Goal: Transaction & Acquisition: Purchase product/service

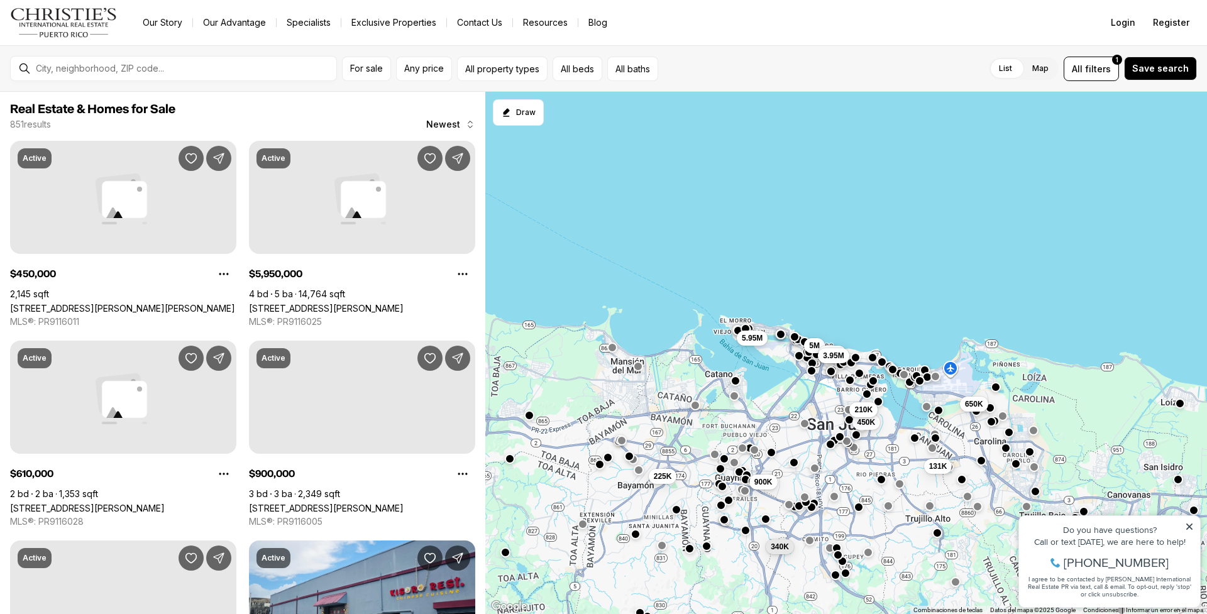
click at [868, 414] on span "210K" at bounding box center [863, 410] width 18 height 10
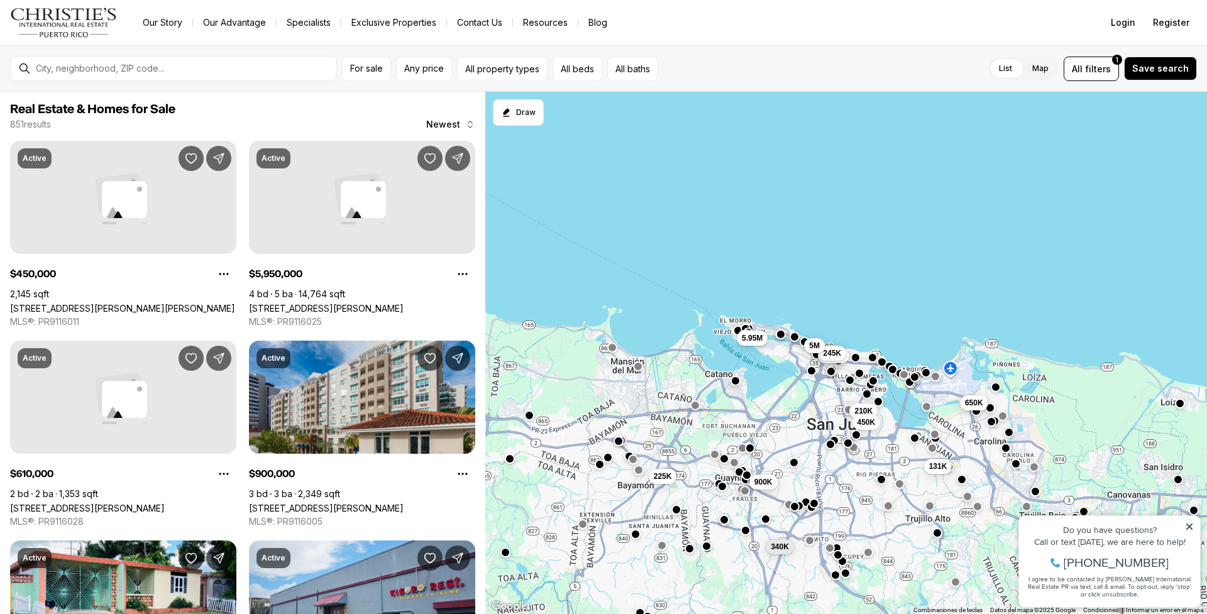
click at [980, 404] on span "650K" at bounding box center [974, 403] width 18 height 10
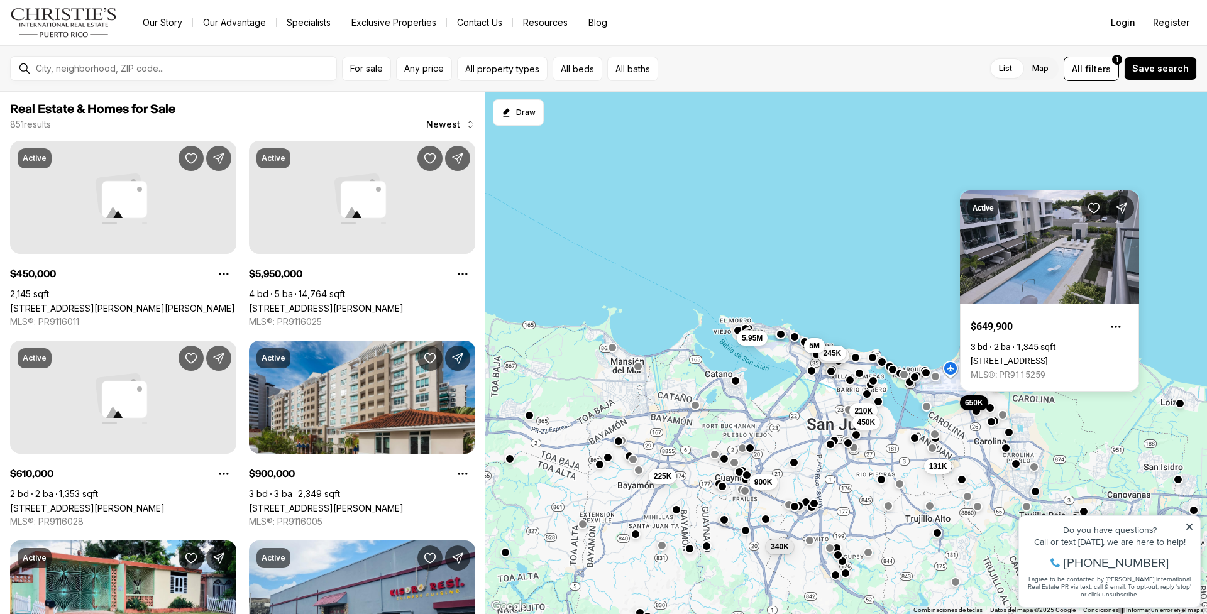
click at [1000, 415] on button "button" at bounding box center [1003, 415] width 10 height 10
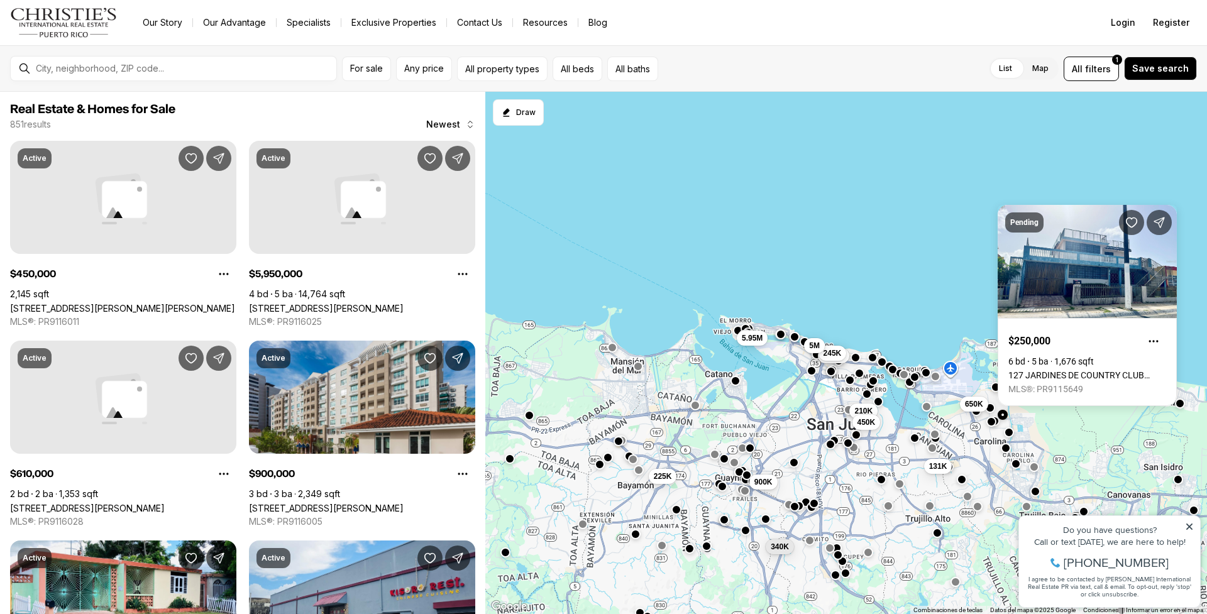
click at [1027, 428] on div "131K 650K 210K 450K 900K 225K 340K 3.95M 245K 5.95M 5M" at bounding box center [846, 353] width 722 height 523
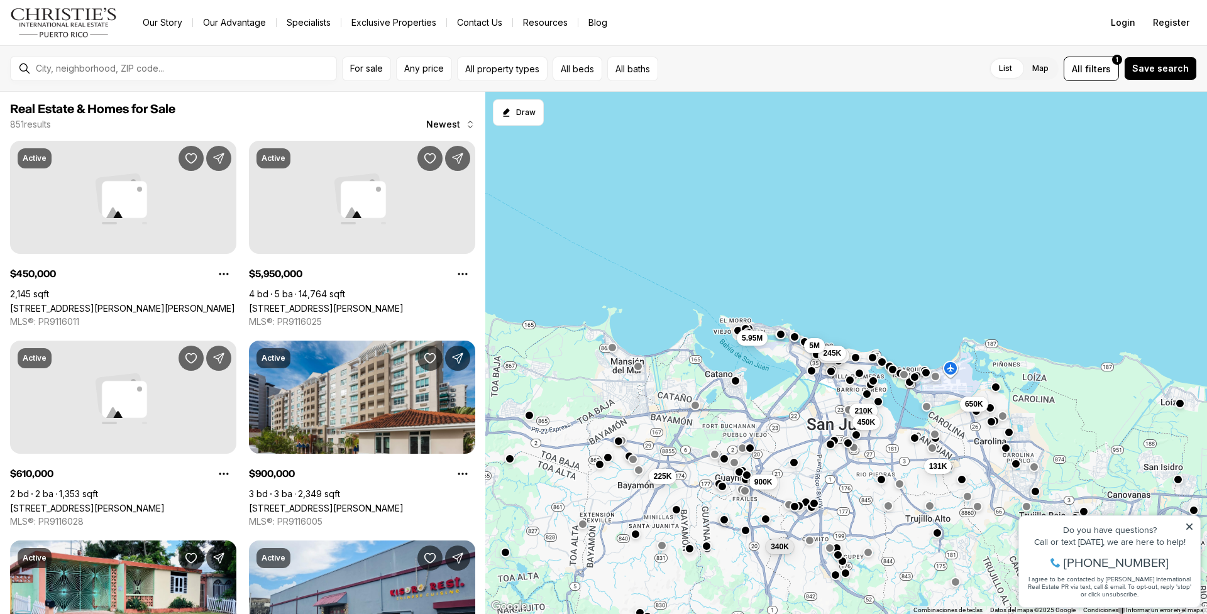
click at [1014, 418] on div "131K 650K 210K 450K 900K 225K 340K 3.95M 245K 5.95M 5M" at bounding box center [846, 353] width 722 height 523
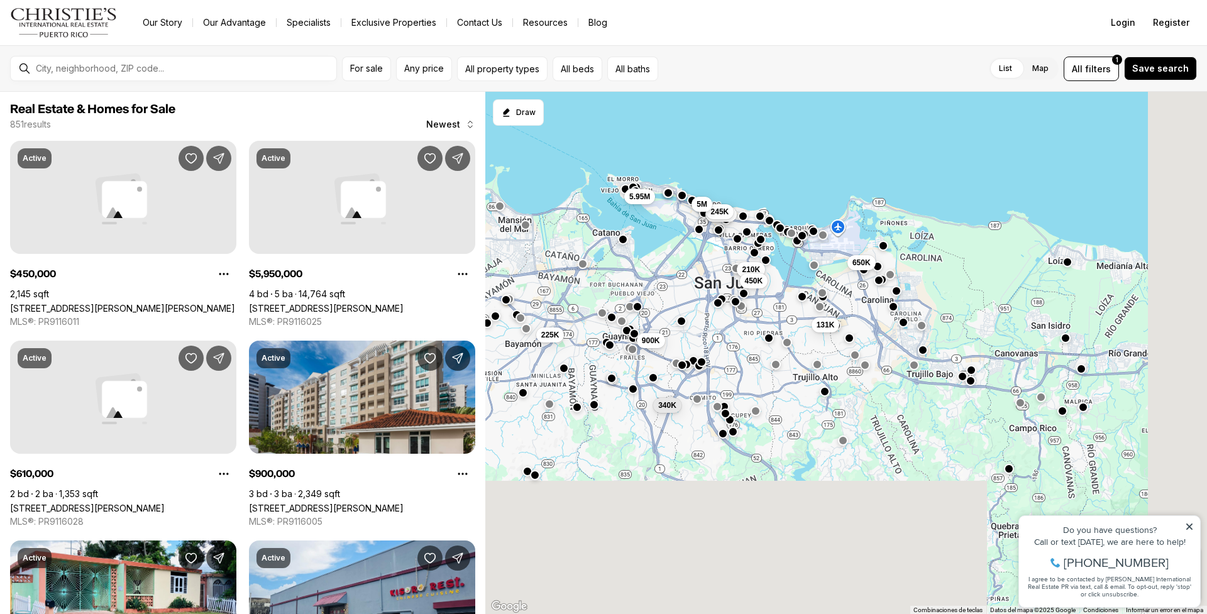
drag, startPoint x: 1041, startPoint y: 419, endPoint x: 917, endPoint y: 277, distance: 188.0
click at [923, 274] on div "131K 650K 210K 450K 900K 225K 340K 3.95M 245K 5.95M 5M" at bounding box center [846, 353] width 722 height 523
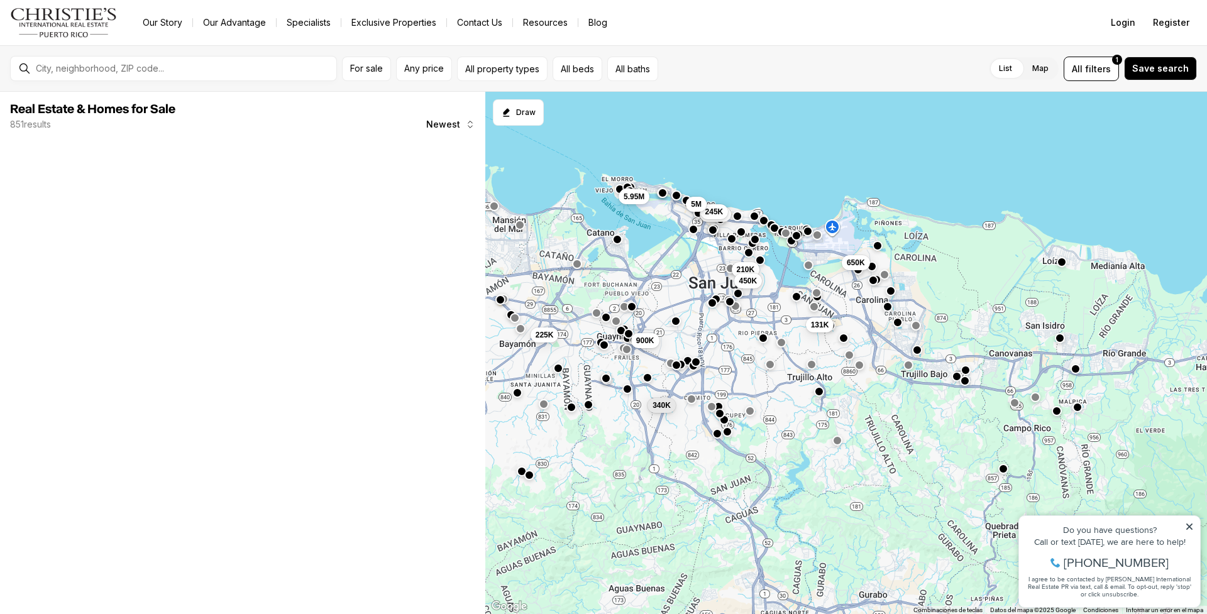
click at [1186, 523] on icon at bounding box center [1189, 526] width 9 height 9
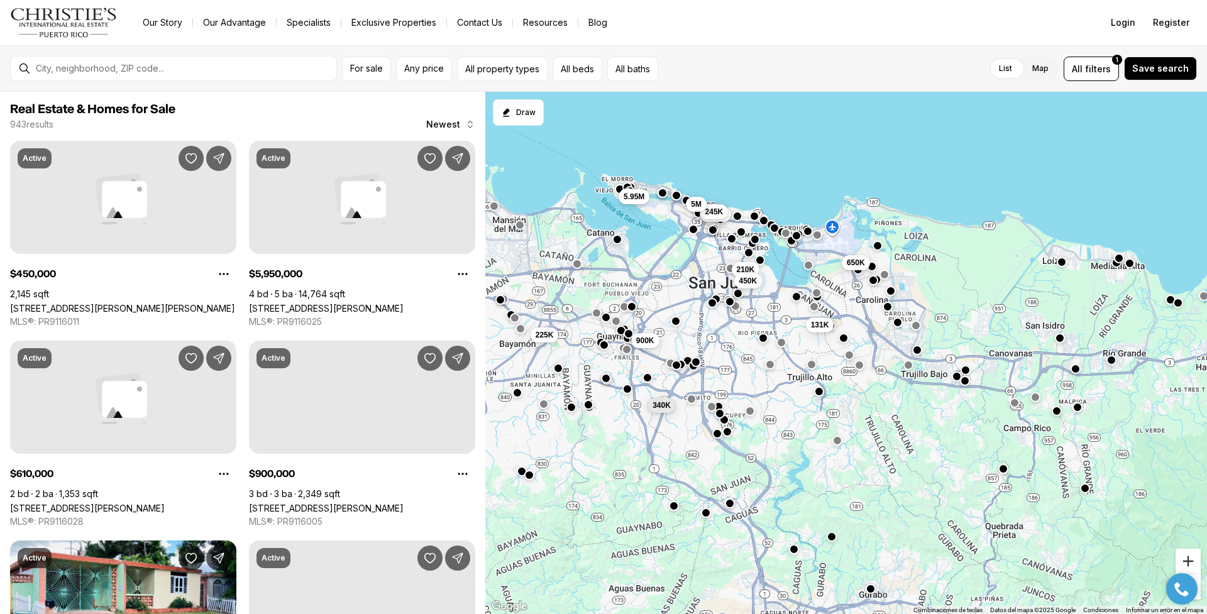
click at [1185, 559] on button "Acercar" at bounding box center [1187, 561] width 25 height 25
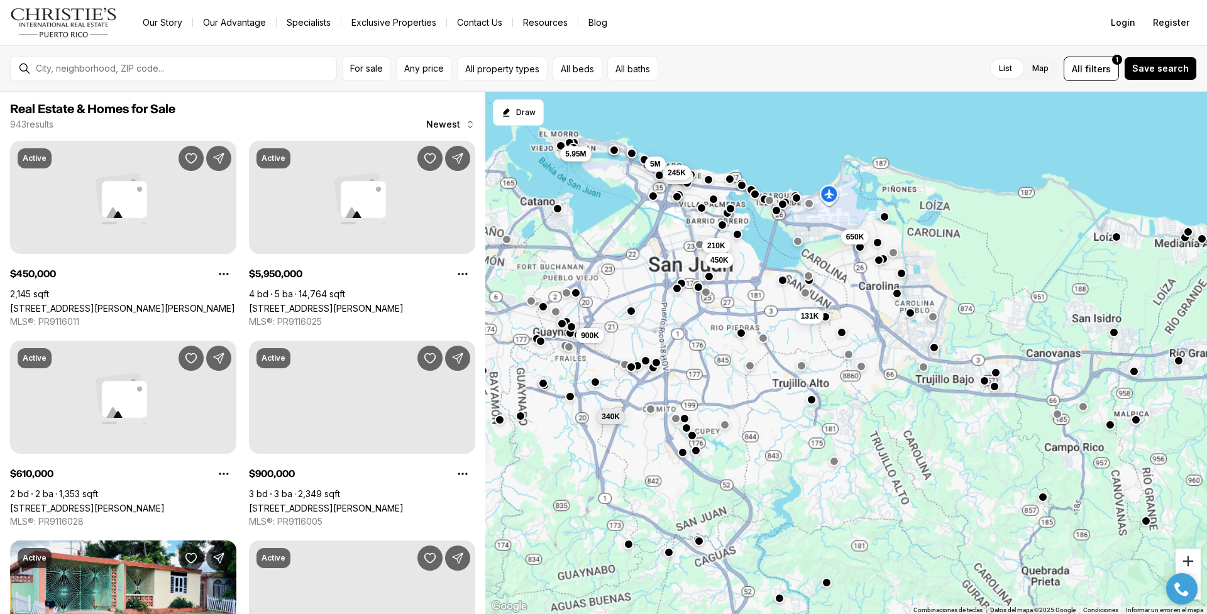
click at [1185, 559] on button "Acercar" at bounding box center [1187, 561] width 25 height 25
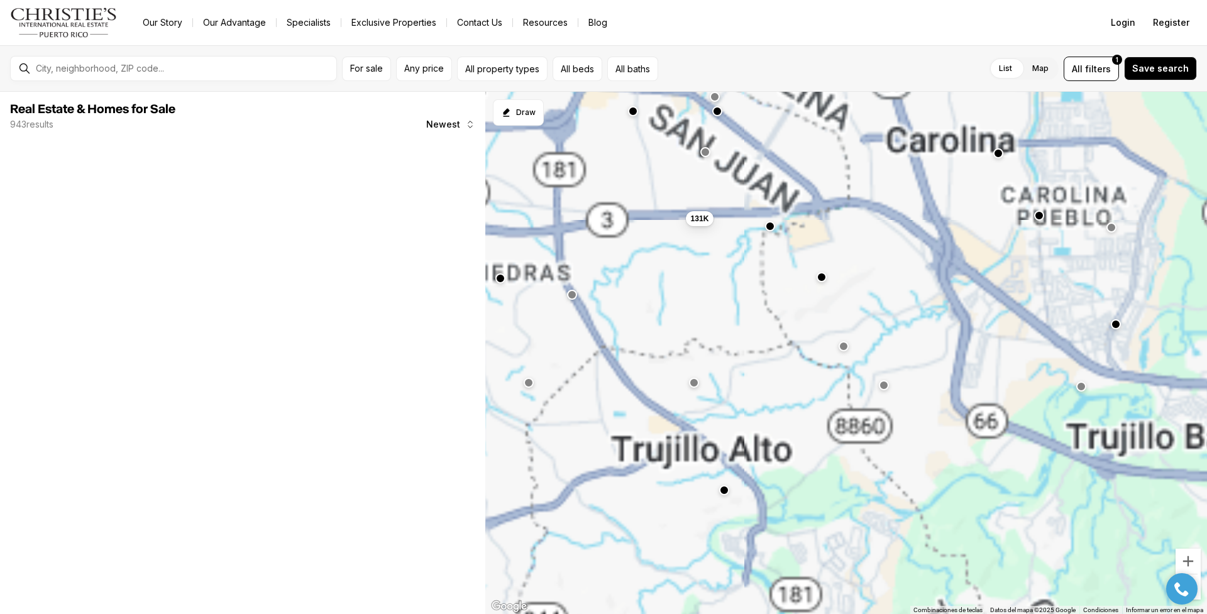
click at [1197, 578] on div at bounding box center [1182, 588] width 44 height 31
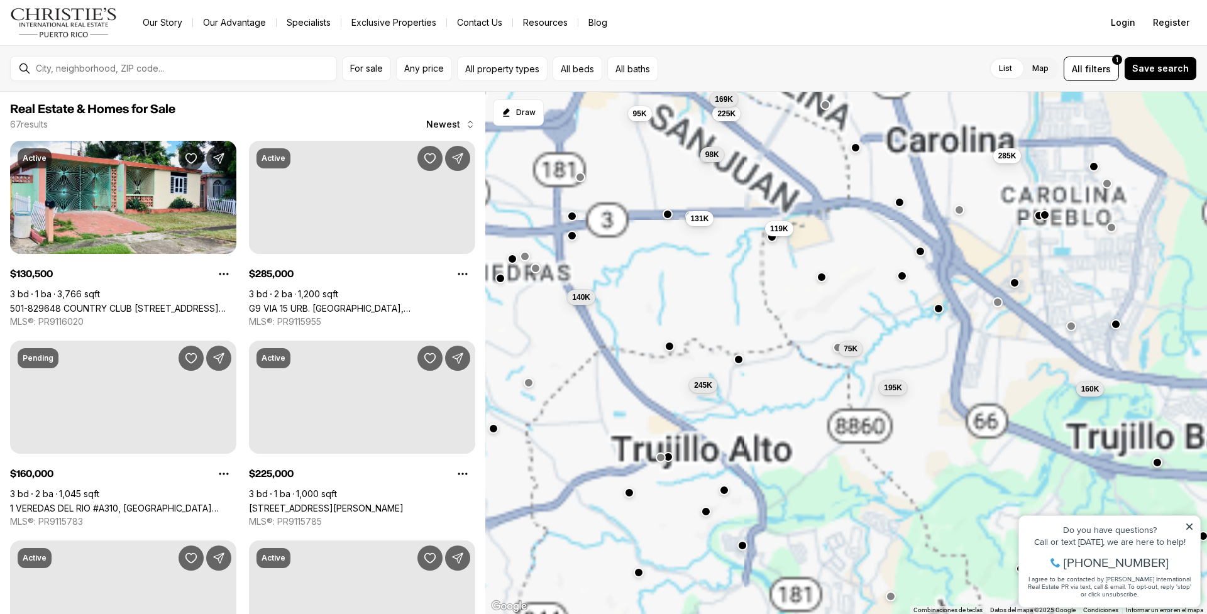
click at [1188, 525] on icon at bounding box center [1189, 526] width 9 height 9
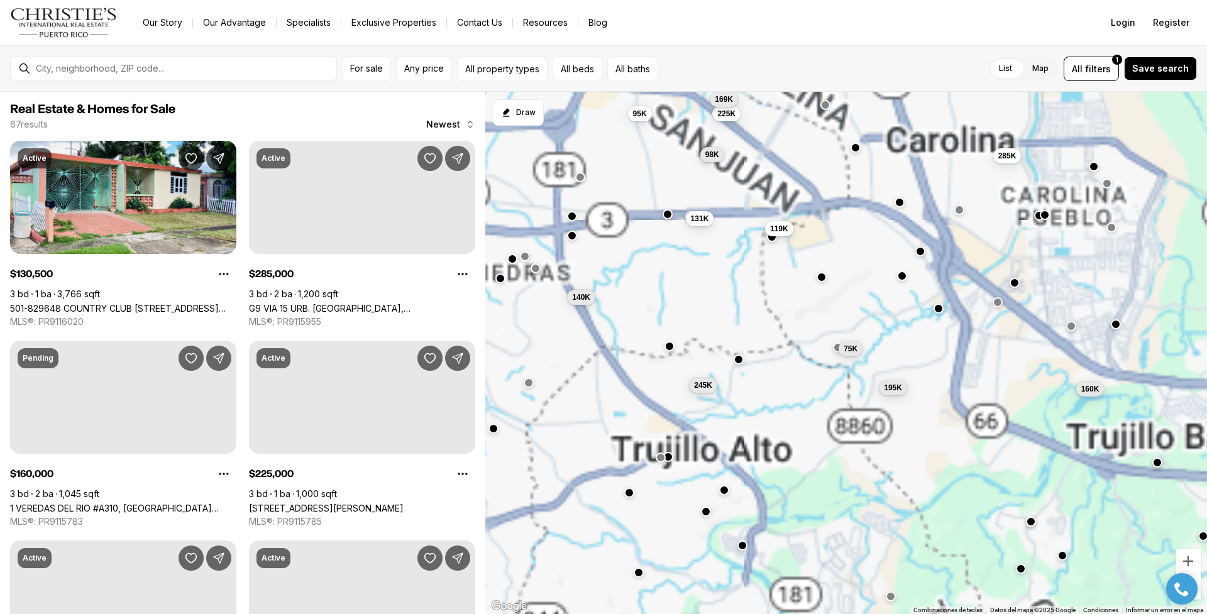
drag, startPoint x: 1187, startPoint y: 584, endPoint x: 1079, endPoint y: 574, distance: 109.2
click at [1160, 574] on html "Property added to favorites View 3 saved properties Property added to favorites…" at bounding box center [1182, 589] width 44 height 44
click at [1201, 583] on div at bounding box center [1182, 588] width 44 height 31
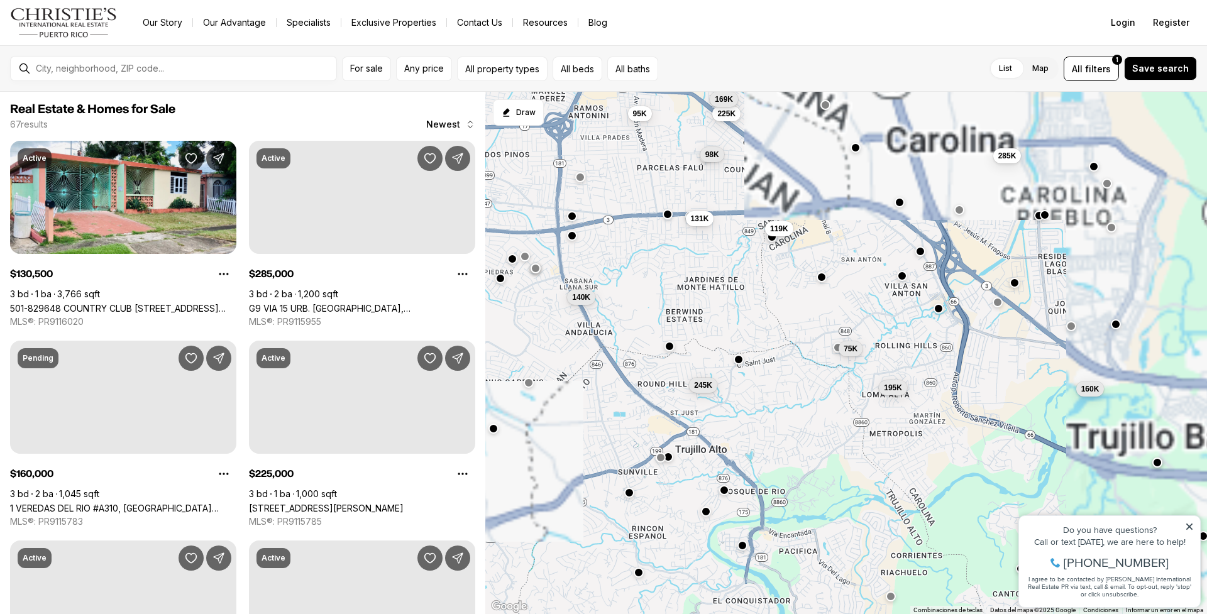
drag, startPoint x: 1187, startPoint y: 526, endPoint x: 2194, endPoint y: 1023, distance: 1123.0
click at [1187, 526] on icon at bounding box center [1189, 526] width 9 height 9
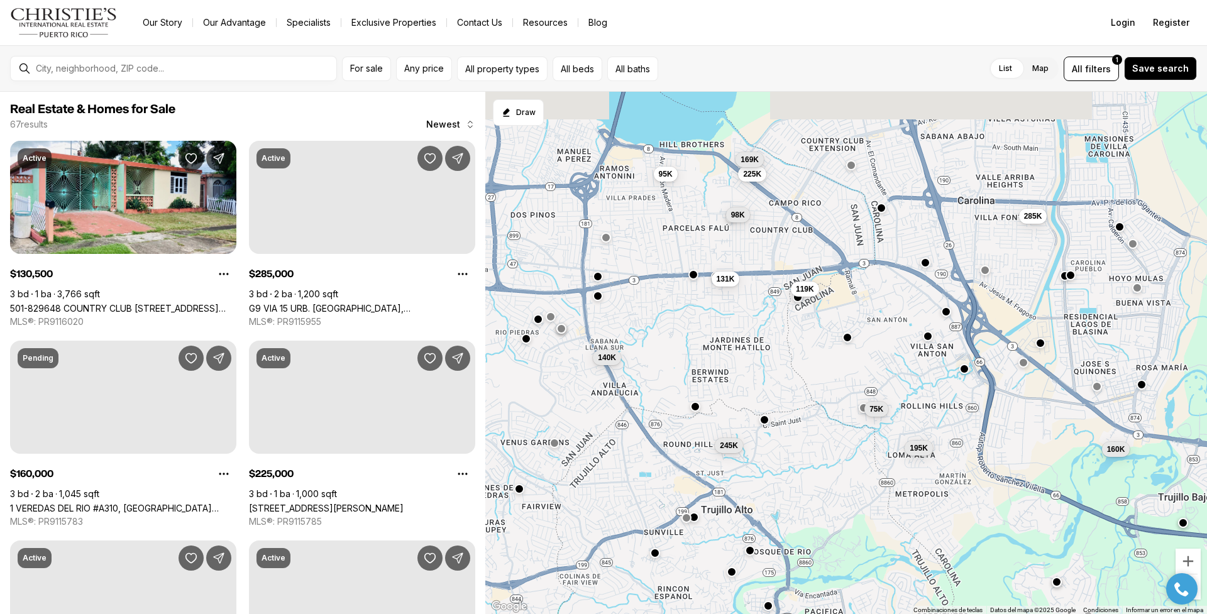
drag, startPoint x: 893, startPoint y: 372, endPoint x: 915, endPoint y: 431, distance: 63.0
click at [911, 422] on div "95K 225K 285K 98K 169K 131K 119K 160K 140K 75K 245K 195K" at bounding box center [846, 353] width 722 height 523
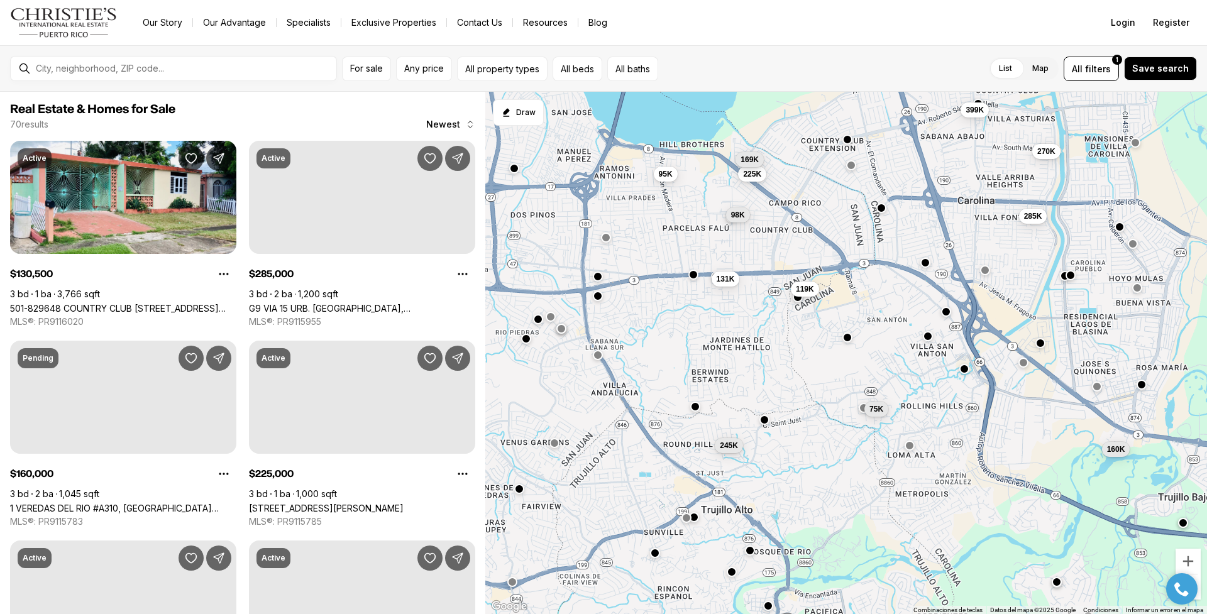
click at [1041, 67] on label "Map" at bounding box center [1040, 68] width 36 height 23
click at [1201, 599] on div at bounding box center [1182, 588] width 44 height 31
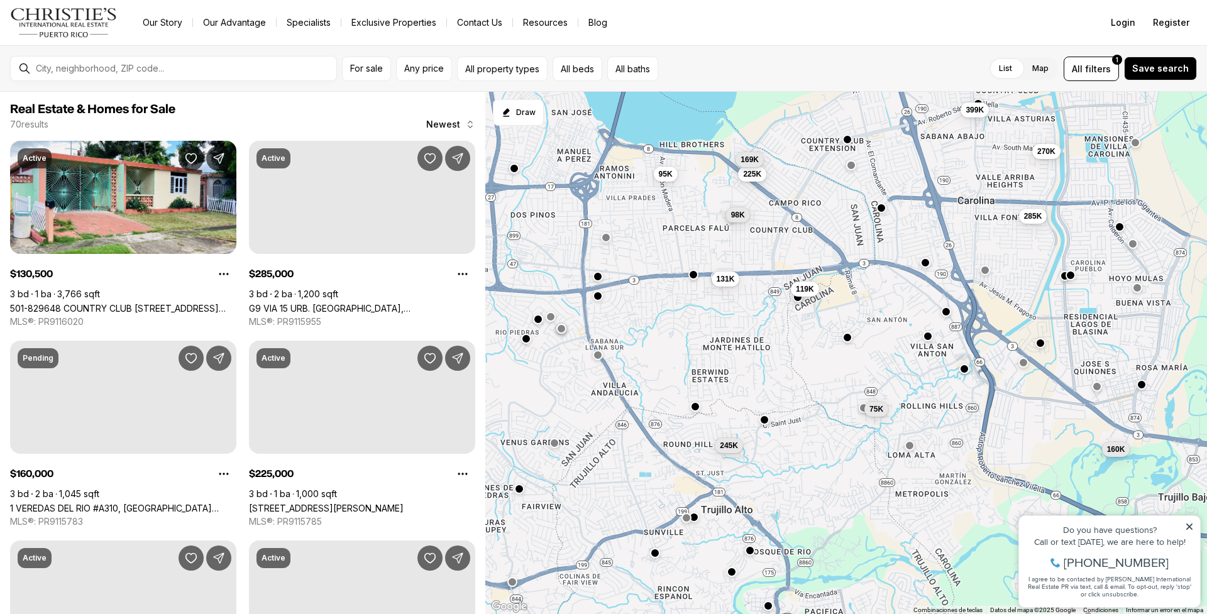
click at [1203, 600] on div "Property added to favorites View 3 saved properties Property added to favorites…" at bounding box center [1109, 555] width 195 height 117
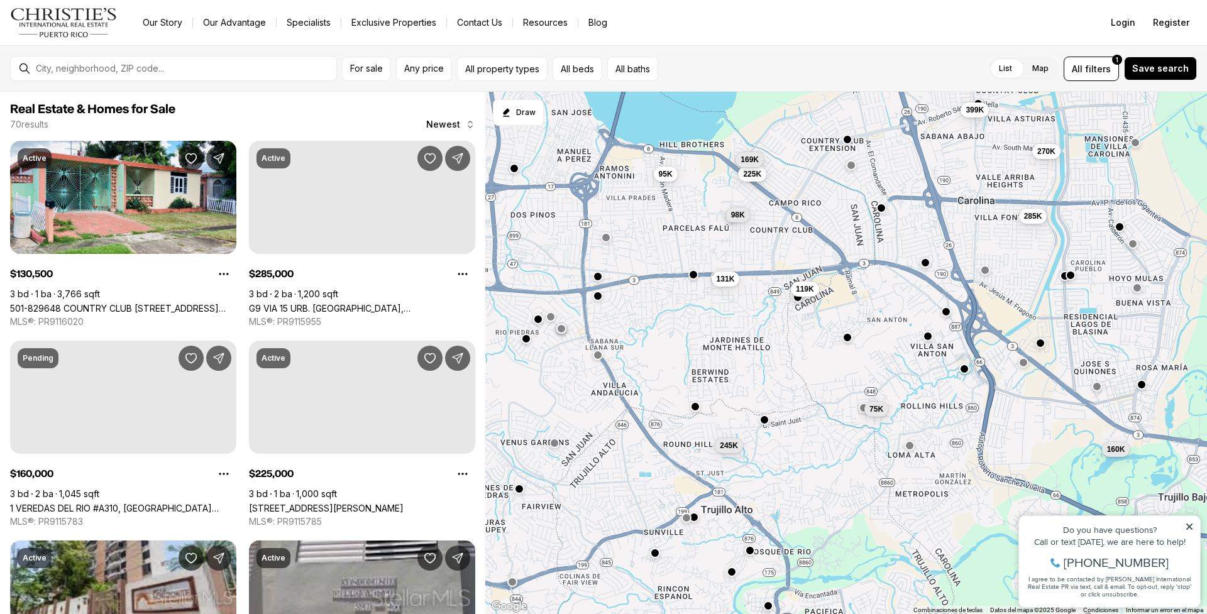
click at [1193, 530] on icon at bounding box center [1189, 526] width 9 height 9
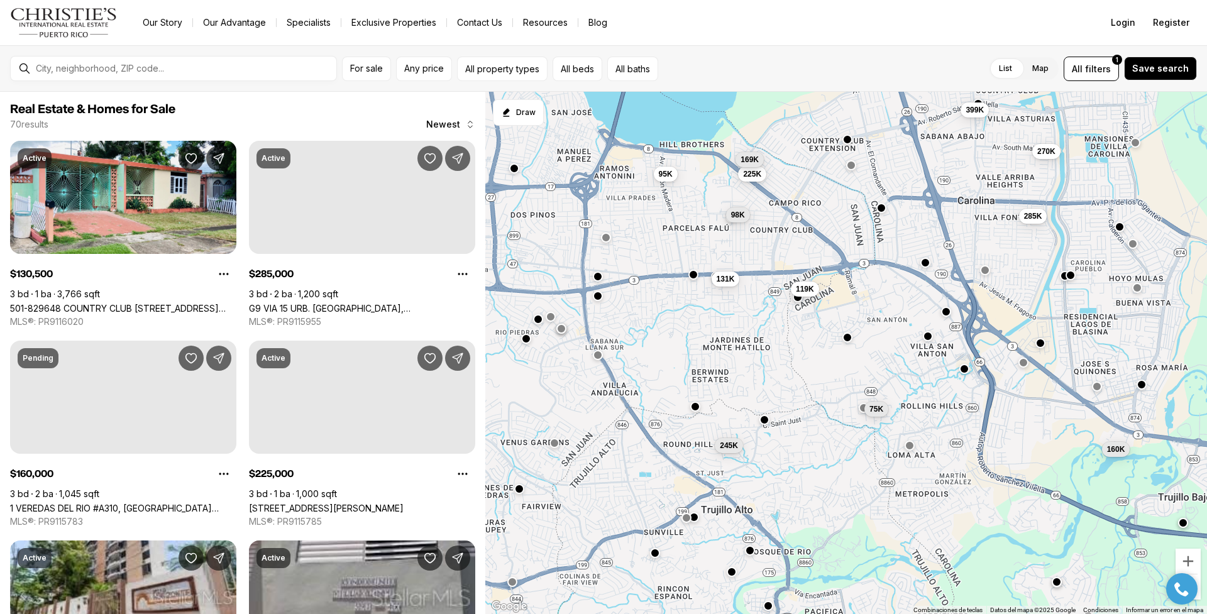
click at [1206, 583] on div "95K 225K 285K 98K 169K 131K 119K 160K 75K 245K 399K 270K" at bounding box center [846, 353] width 722 height 523
click at [1202, 582] on div at bounding box center [1182, 588] width 44 height 31
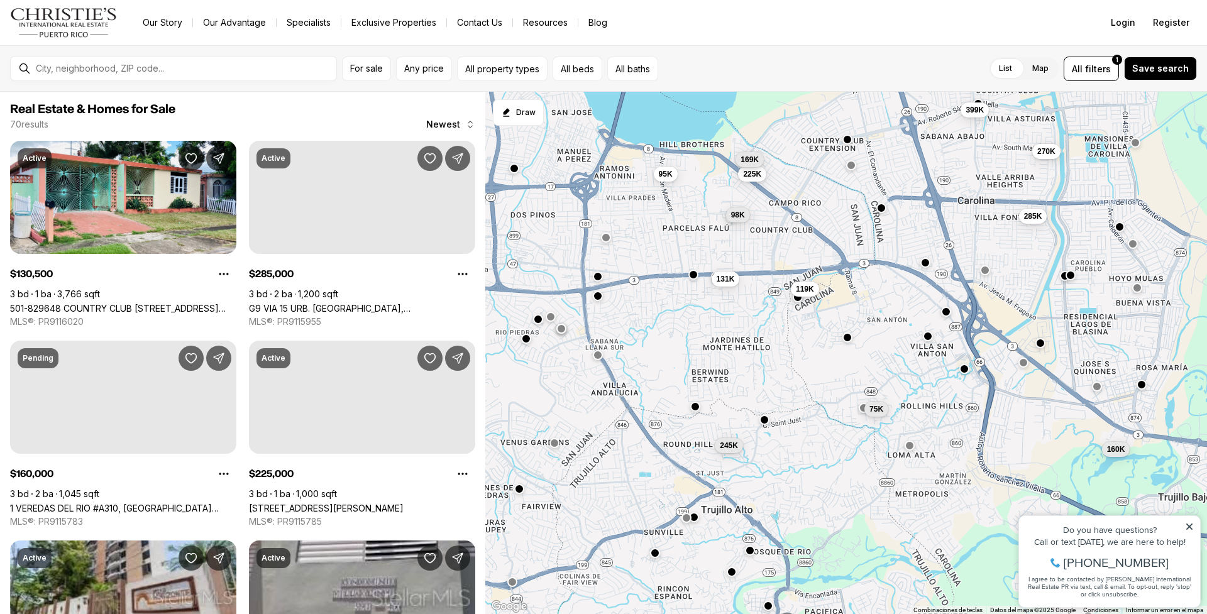
drag, startPoint x: 1202, startPoint y: 582, endPoint x: 1202, endPoint y: 566, distance: 16.3
click at [1202, 579] on div "Property added to favorites View 3 saved properties Property added to favorites…" at bounding box center [1109, 555] width 195 height 117
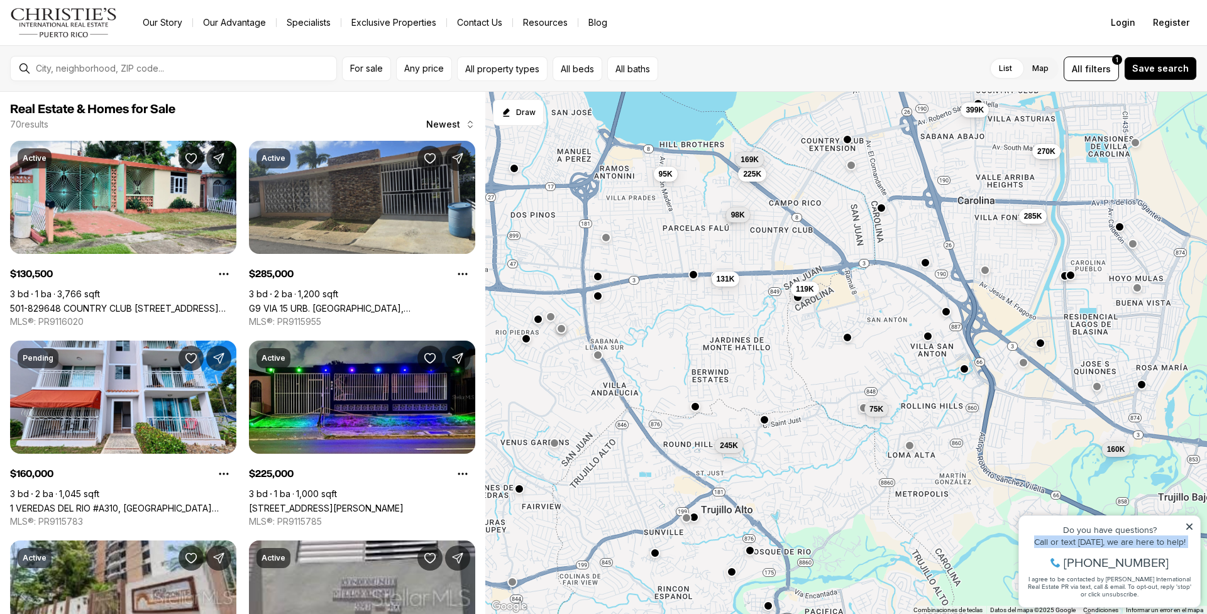
drag, startPoint x: 1186, startPoint y: 534, endPoint x: 955, endPoint y: 558, distance: 232.6
click at [1012, 558] on html "Property added to favorites View 3 saved properties Property added to favorites…" at bounding box center [1109, 555] width 195 height 117
click at [896, 571] on div "95K 225K 285K 98K 169K 131K 119K 160K 75K 245K 399K 270K" at bounding box center [846, 353] width 722 height 523
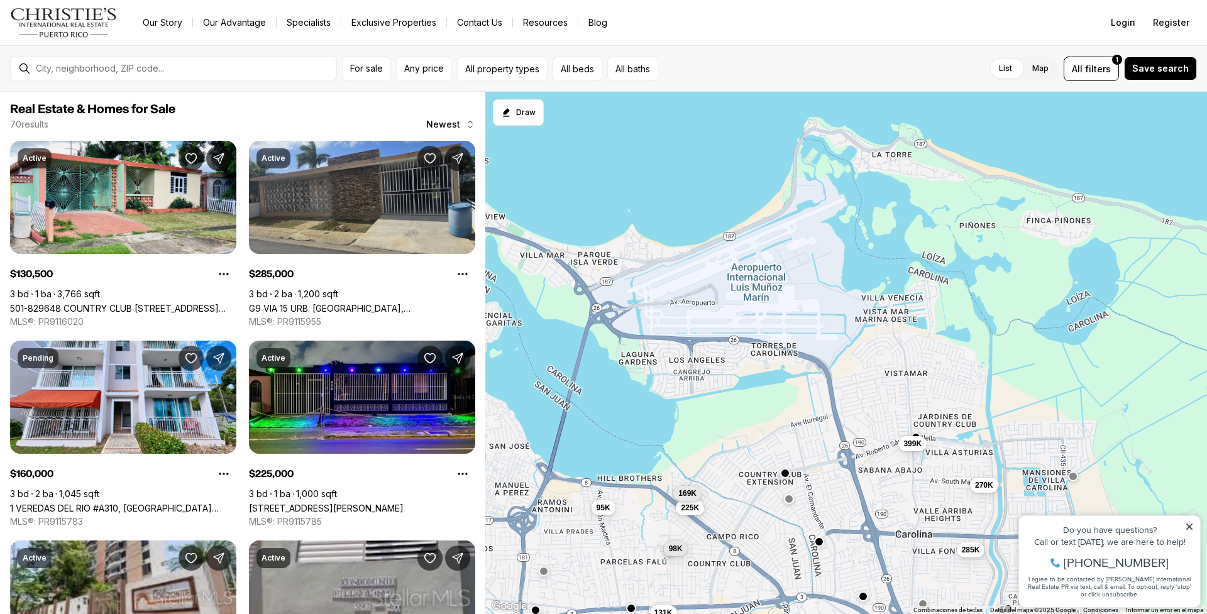
drag, startPoint x: 835, startPoint y: 260, endPoint x: 760, endPoint y: 599, distance: 347.6
click at [771, 593] on div "131K 285K 160K 225K 119K 95K 399K 169K 75K 98K 245K 270K" at bounding box center [846, 353] width 722 height 523
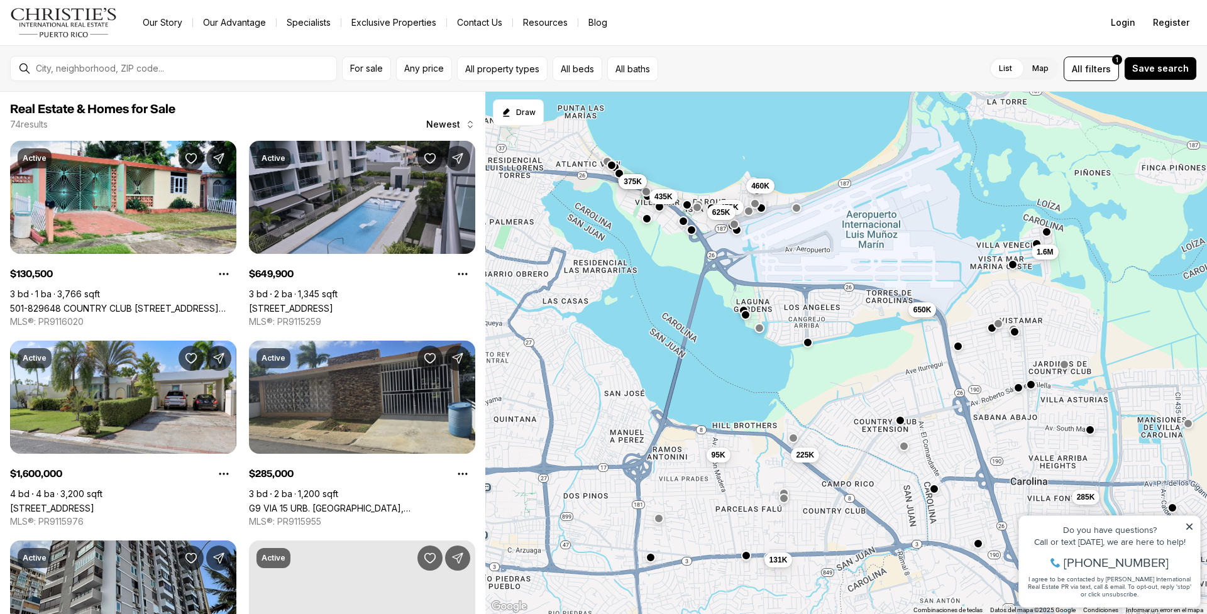
drag, startPoint x: 786, startPoint y: 536, endPoint x: 902, endPoint y: 481, distance: 127.9
click at [902, 481] on div "131K 285K 225K 95K 1.6M 650K 650K 375K 475K 625K 435K 460K" at bounding box center [846, 353] width 722 height 523
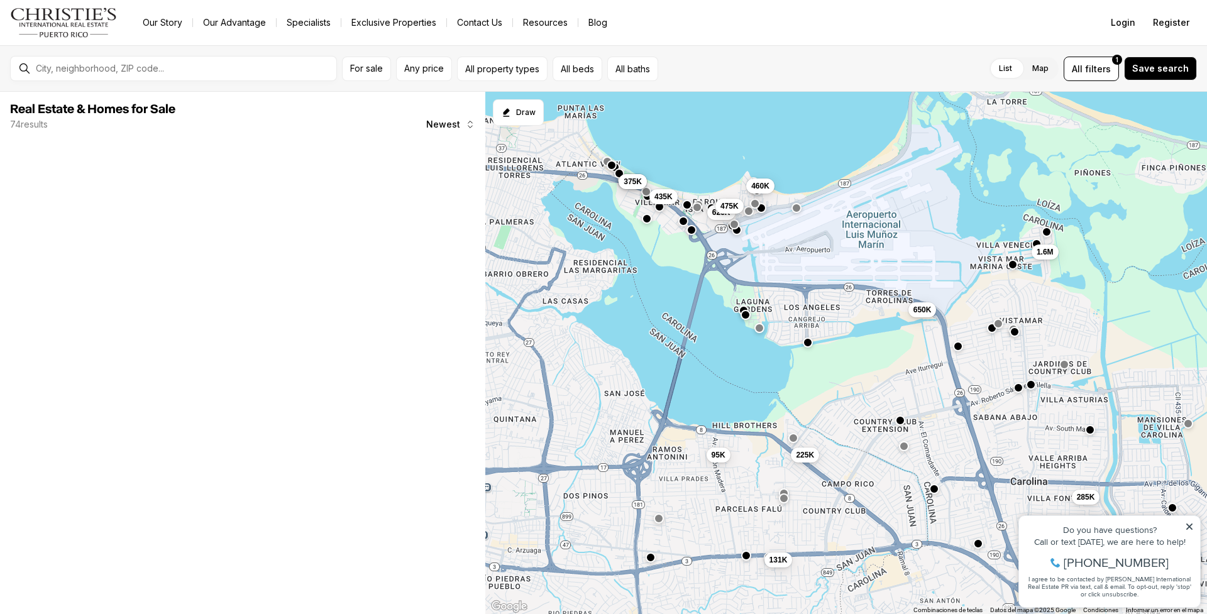
click at [737, 208] on span "475K" at bounding box center [729, 206] width 18 height 10
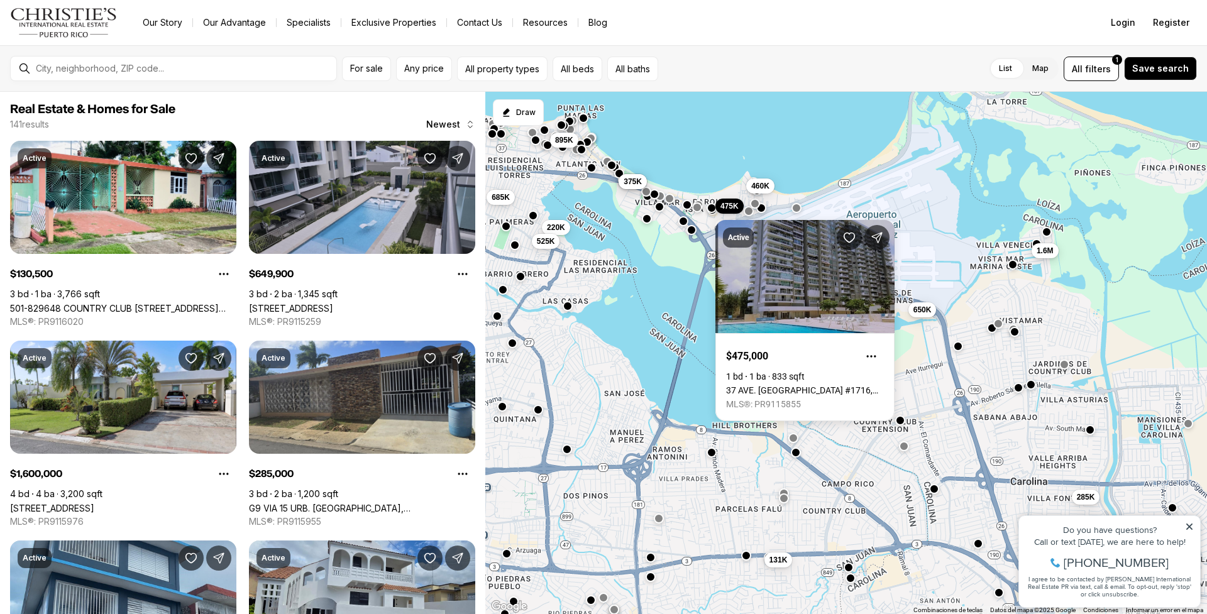
click at [1040, 252] on span "1.6M" at bounding box center [1045, 251] width 17 height 10
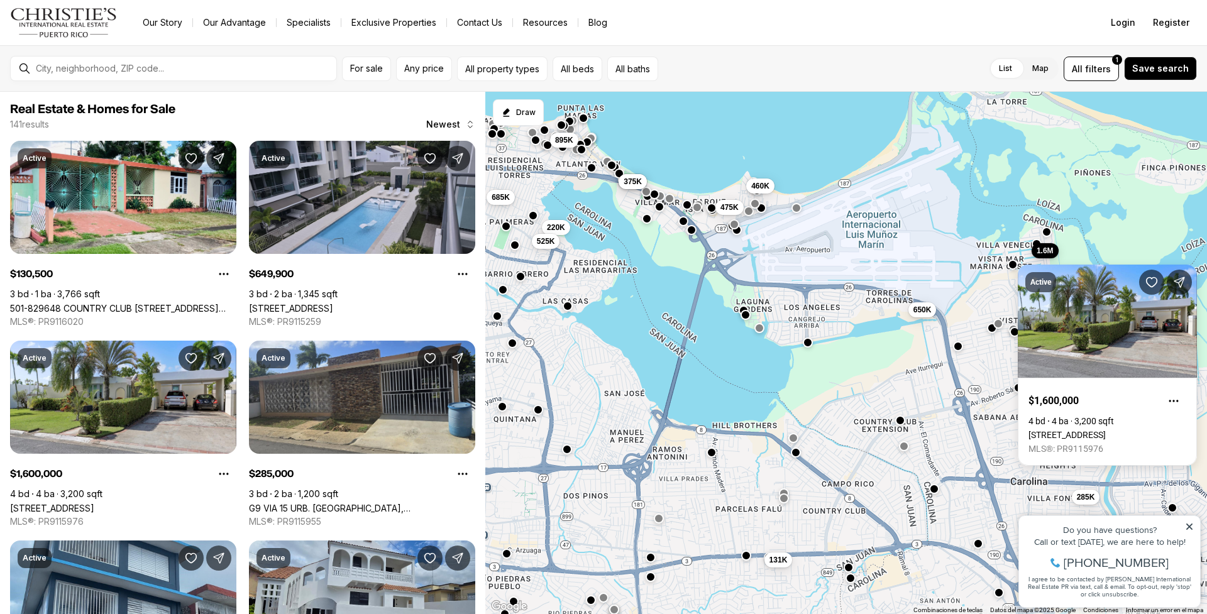
click at [1040, 252] on div "Active $1,600,000 4 bd 4 ba 3,200 sqft Calle Malaga E-17 VISTAMAR MARINA ESTE, …" at bounding box center [1107, 358] width 179 height 216
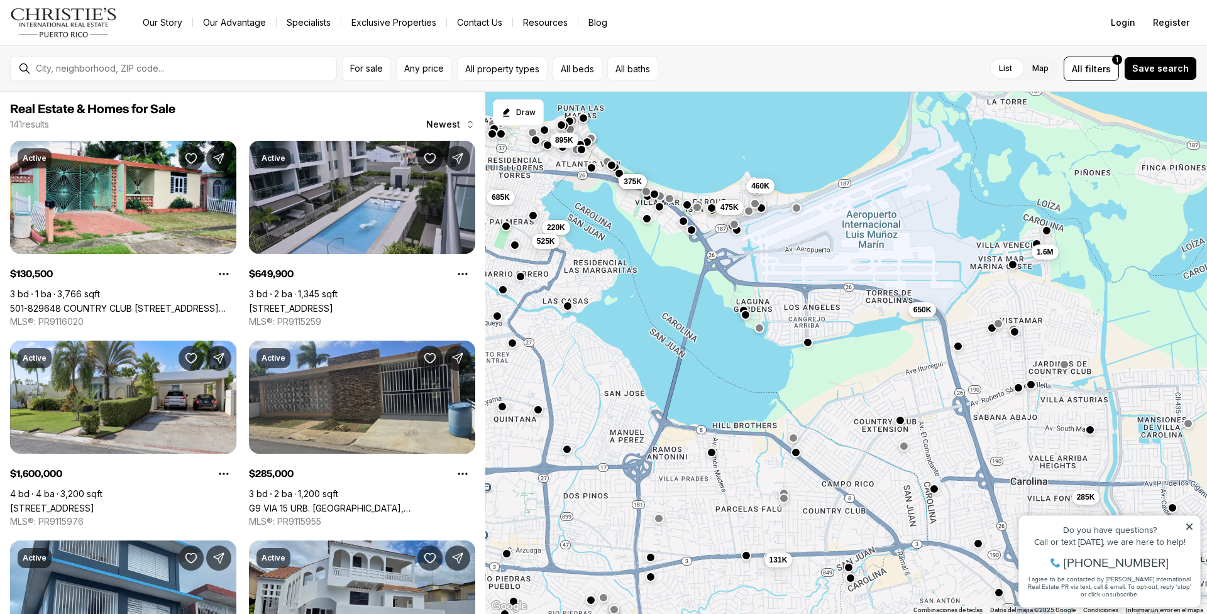
click at [1048, 233] on button "button" at bounding box center [1047, 231] width 10 height 10
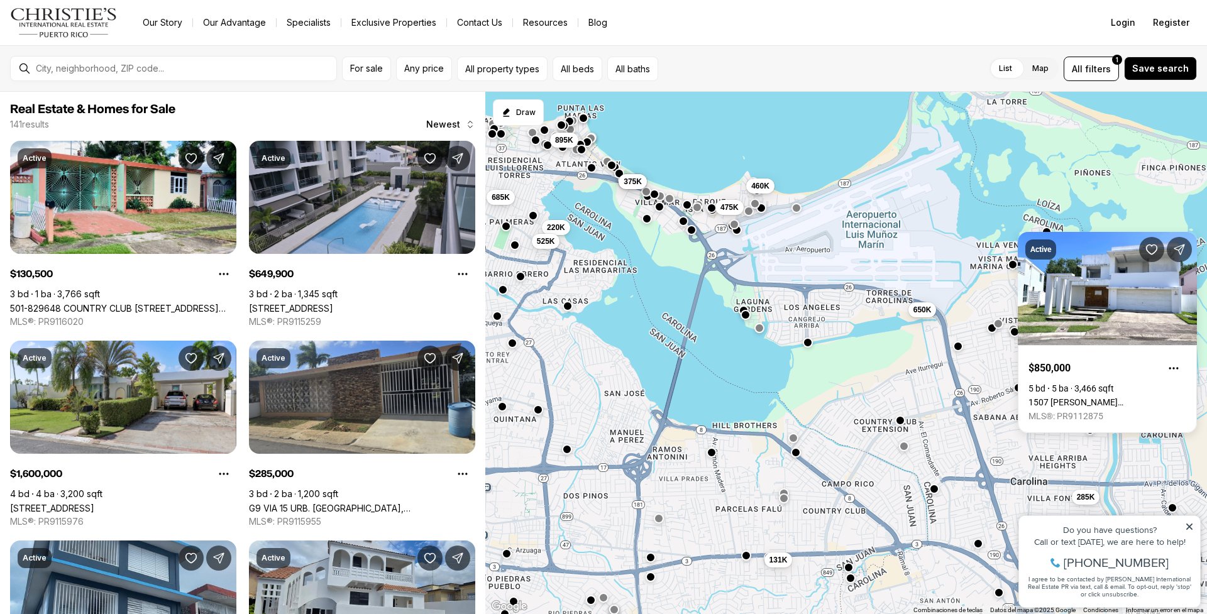
click at [1030, 229] on body "Go to: Homepage Our Story Our Advantage Specialists Exclusive Properties Contac…" at bounding box center [603, 307] width 1207 height 614
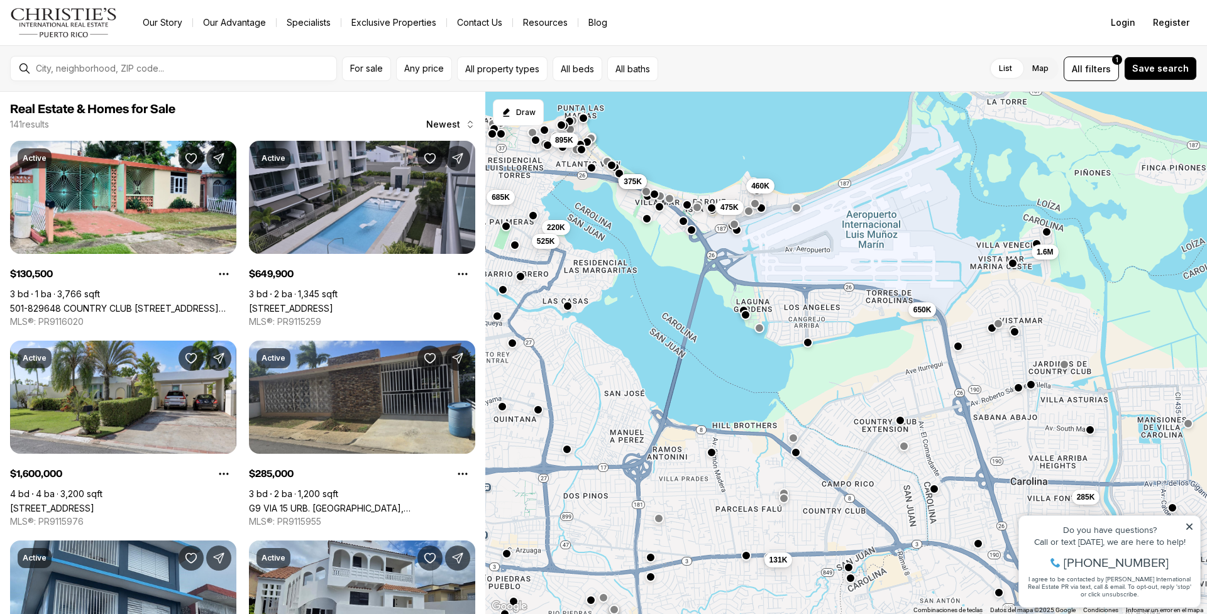
click at [1015, 263] on button "button" at bounding box center [1013, 263] width 10 height 10
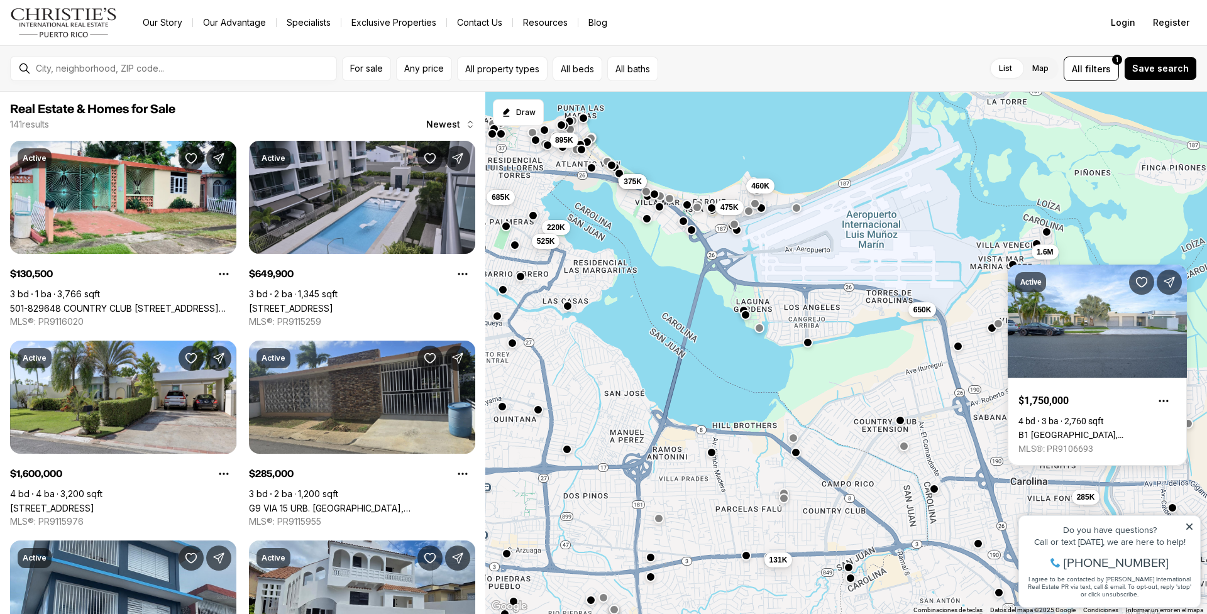
click at [996, 300] on div "131K 285K 1.6M 650K 650K 375K 475K 460K 685K 220K 525K 895K" at bounding box center [846, 353] width 722 height 523
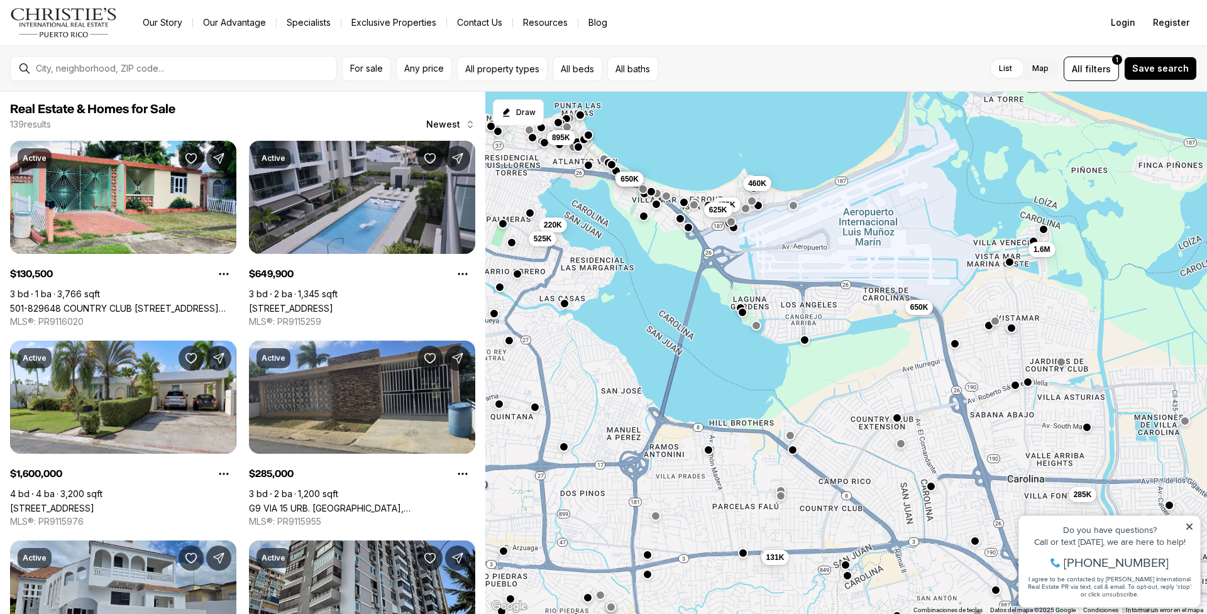
click at [1011, 328] on button "button" at bounding box center [1011, 328] width 10 height 10
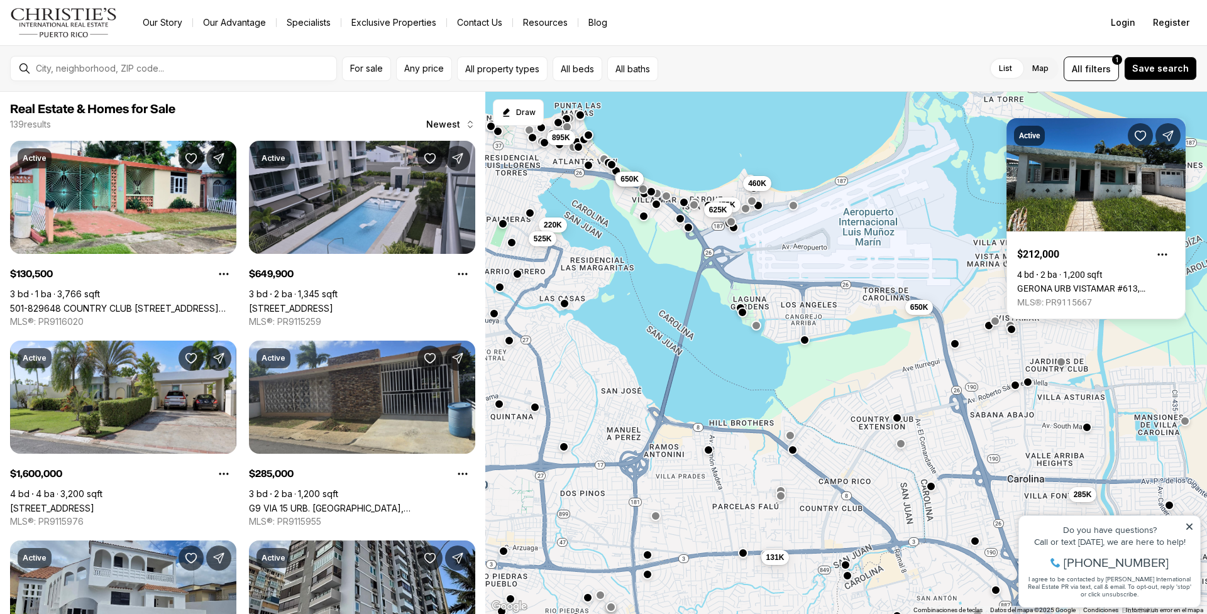
click at [1010, 323] on body "Go to: Homepage Our Story Our Advantage Specialists Exclusive Properties Contac…" at bounding box center [603, 307] width 1207 height 614
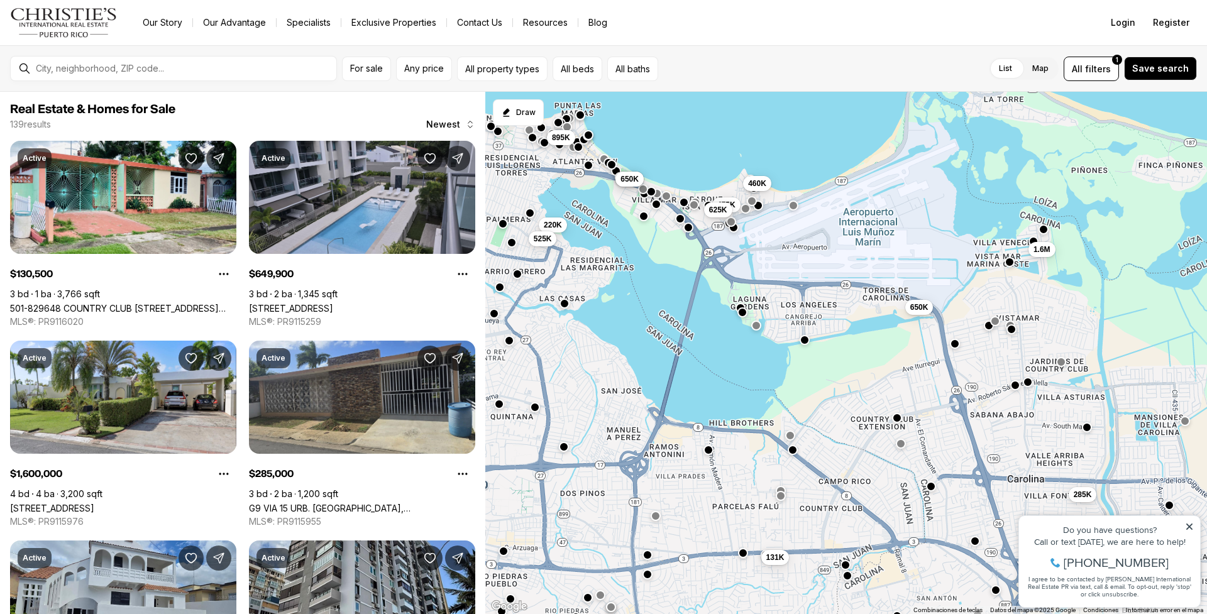
click at [1010, 323] on button "button" at bounding box center [1010, 326] width 10 height 10
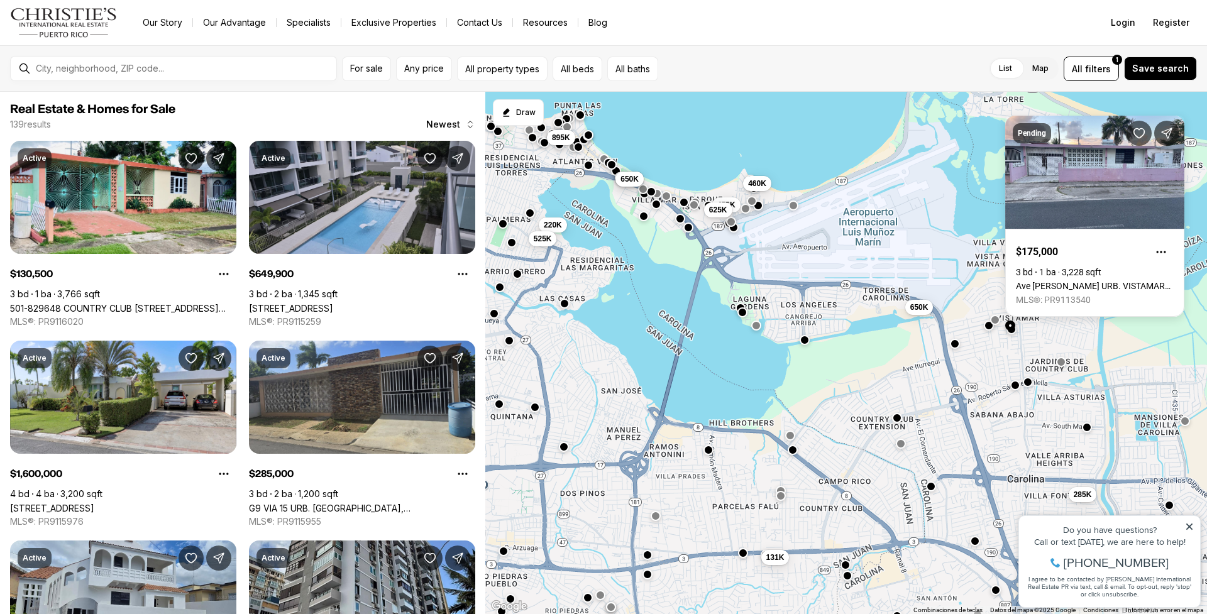
click at [997, 321] on button "button" at bounding box center [995, 320] width 10 height 10
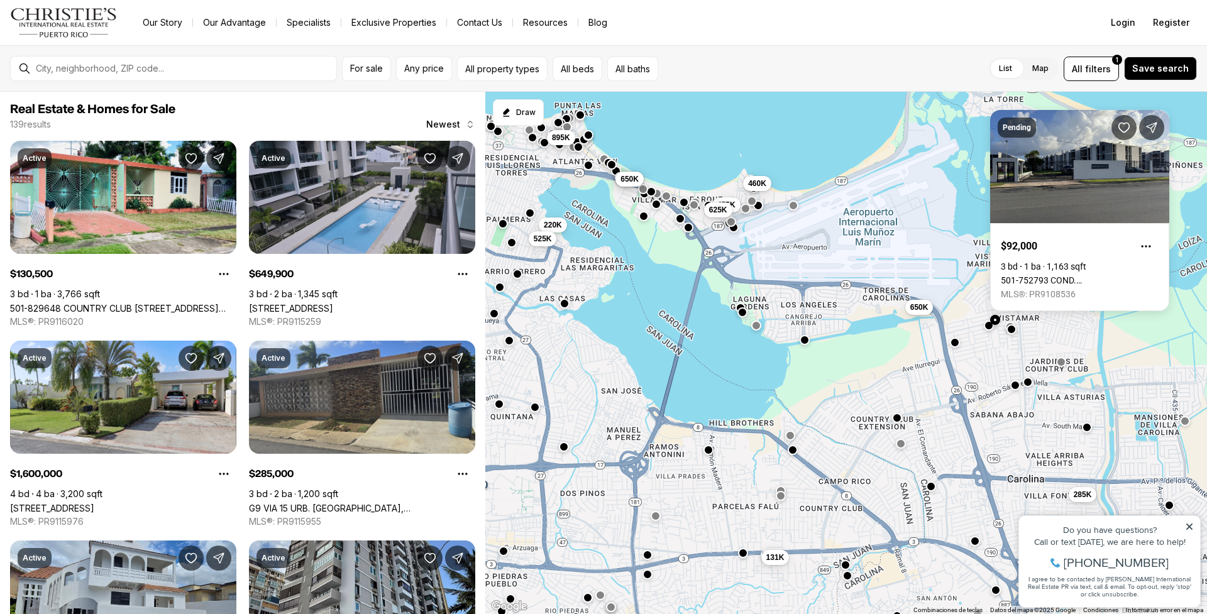
click at [952, 346] on button "button" at bounding box center [955, 343] width 10 height 10
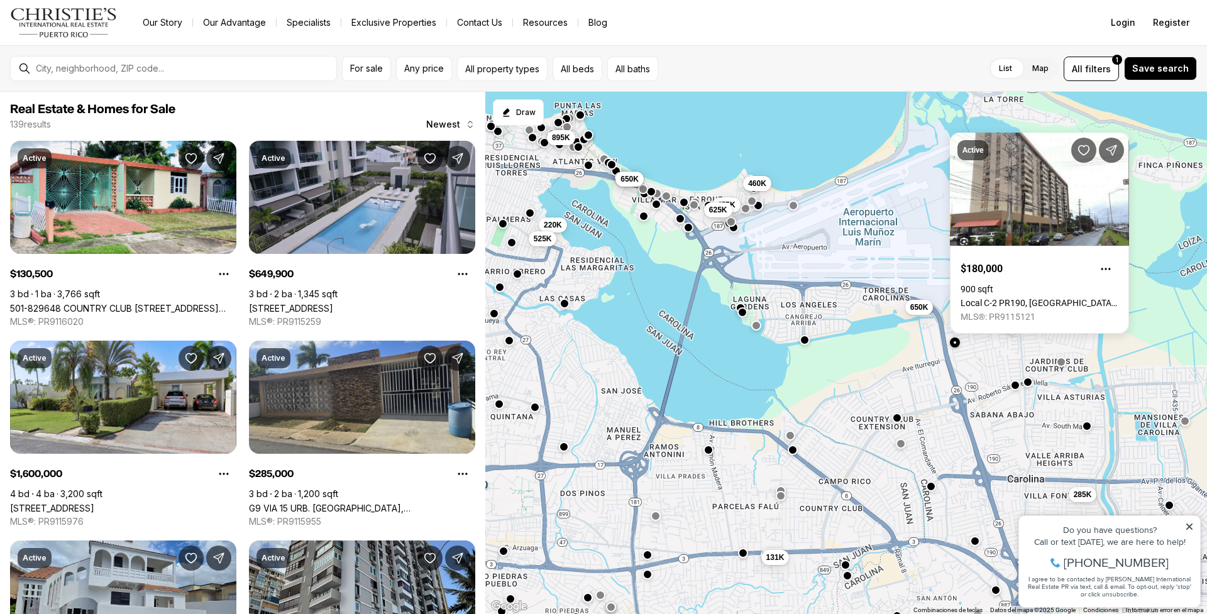
click at [1086, 429] on button "button" at bounding box center [1087, 426] width 10 height 10
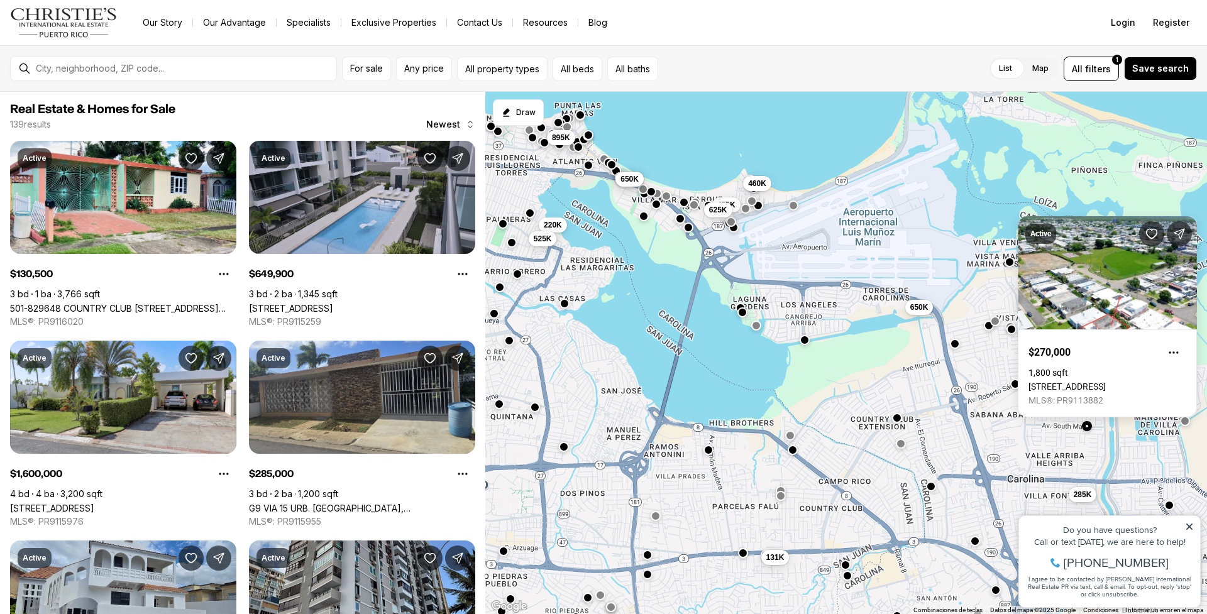
click at [1014, 390] on div at bounding box center [1015, 385] width 10 height 10
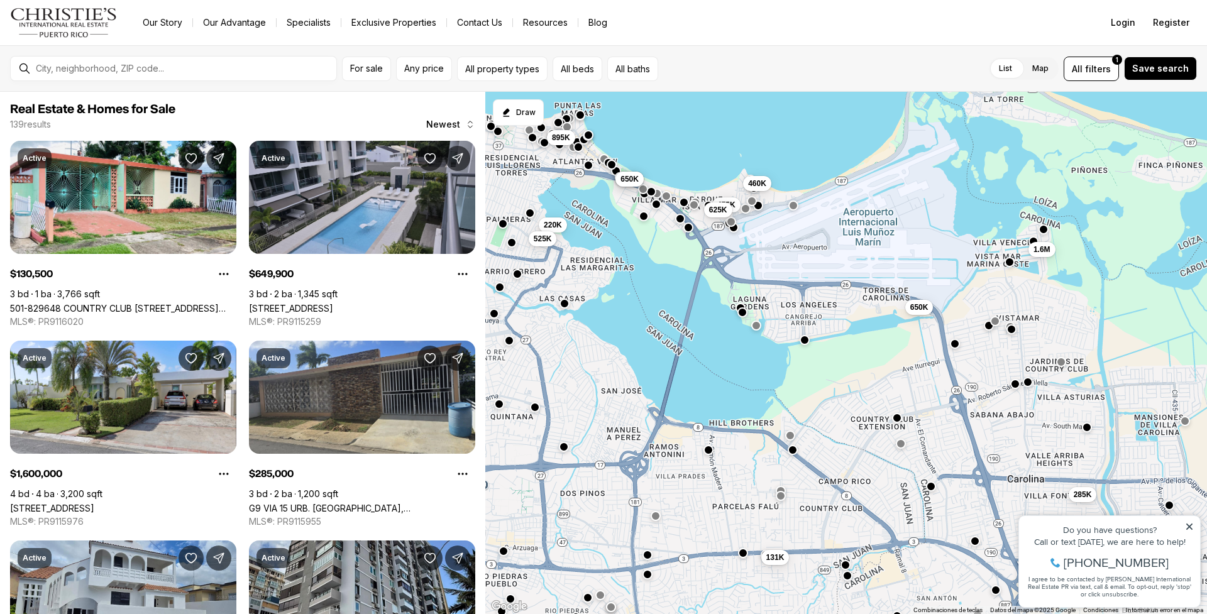
click at [1016, 388] on button "button" at bounding box center [1015, 384] width 10 height 10
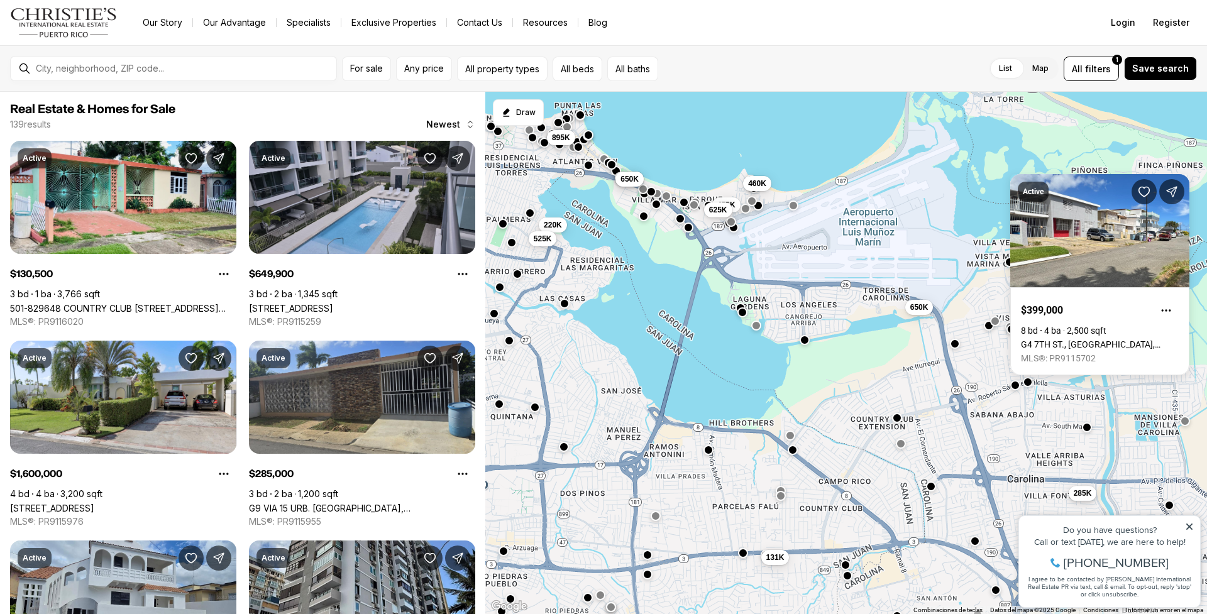
click at [1093, 497] on button "285K" at bounding box center [1083, 493] width 28 height 15
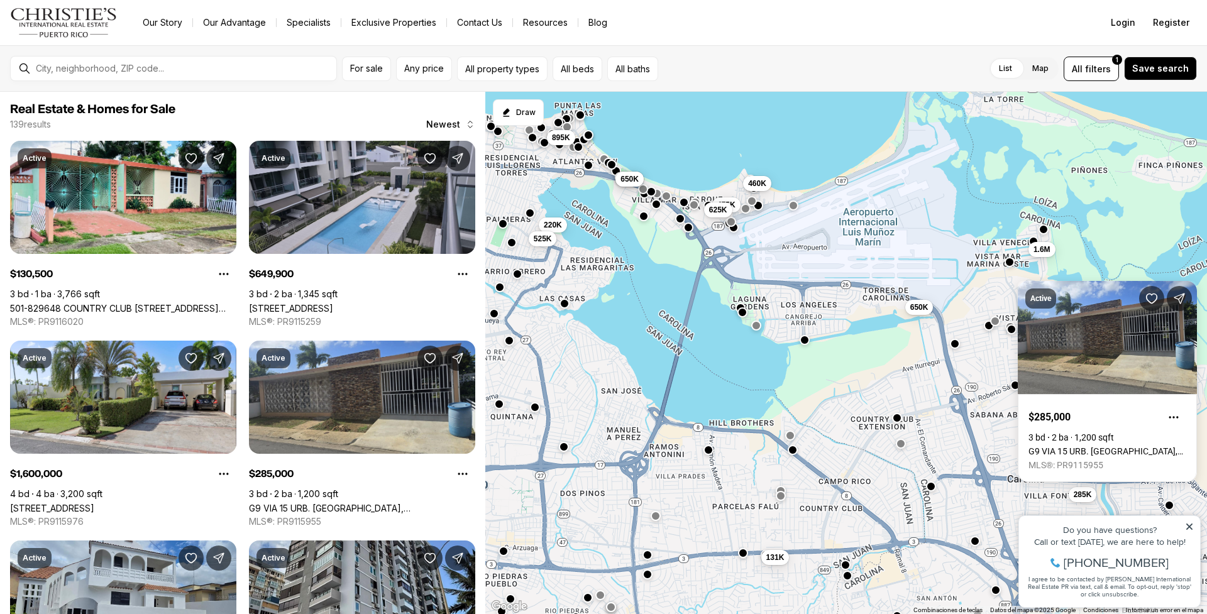
click at [999, 380] on div "131K 285K 1.6M 650K 475K 625K 220K 525K 375K 650K 460K 895K" at bounding box center [846, 353] width 722 height 523
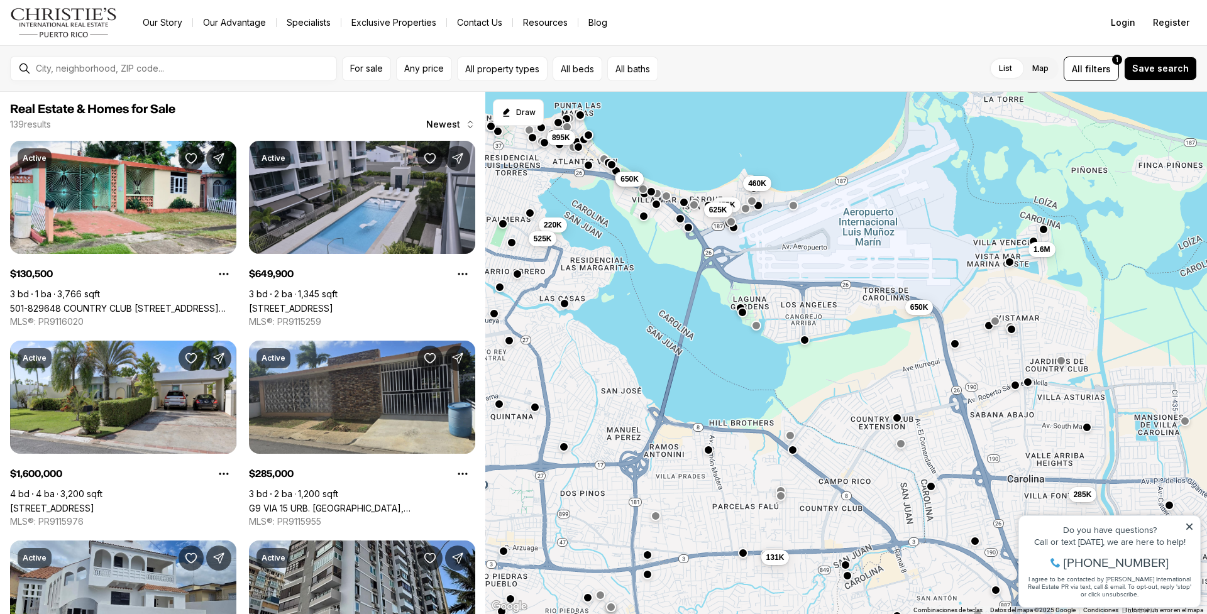
click at [1059, 363] on button "button" at bounding box center [1061, 361] width 10 height 10
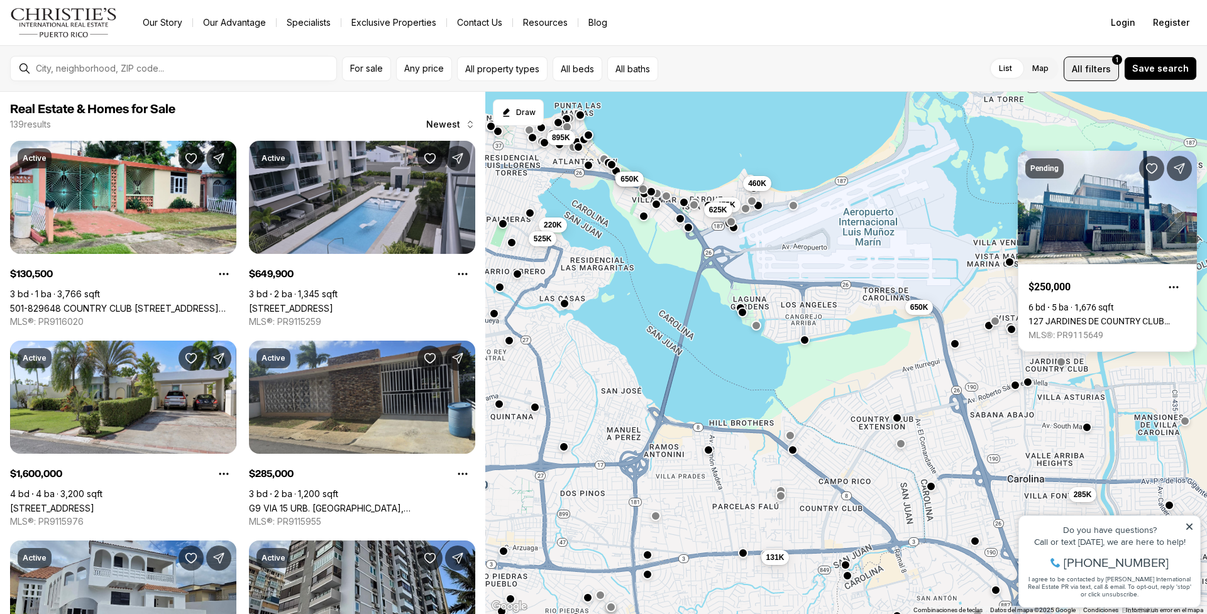
click at [1111, 72] on span "filters" at bounding box center [1098, 68] width 26 height 13
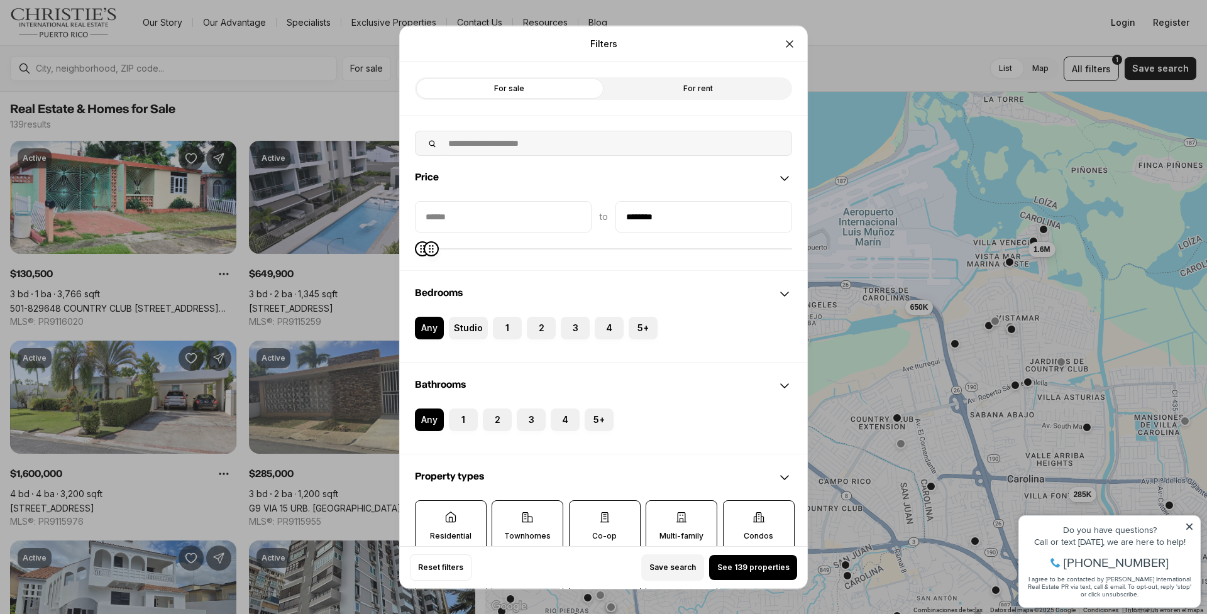
type input "********"
click at [422, 272] on div "Price to ******** Bedrooms Any Studio 1 2 3 4 5+ Bathrooms Any 1 2 3 4 5+ Prope…" at bounding box center [603, 529] width 407 height 749
click at [476, 226] on input "priceMin" at bounding box center [502, 216] width 175 height 30
click at [429, 275] on div "Bedrooms" at bounding box center [603, 293] width 407 height 45
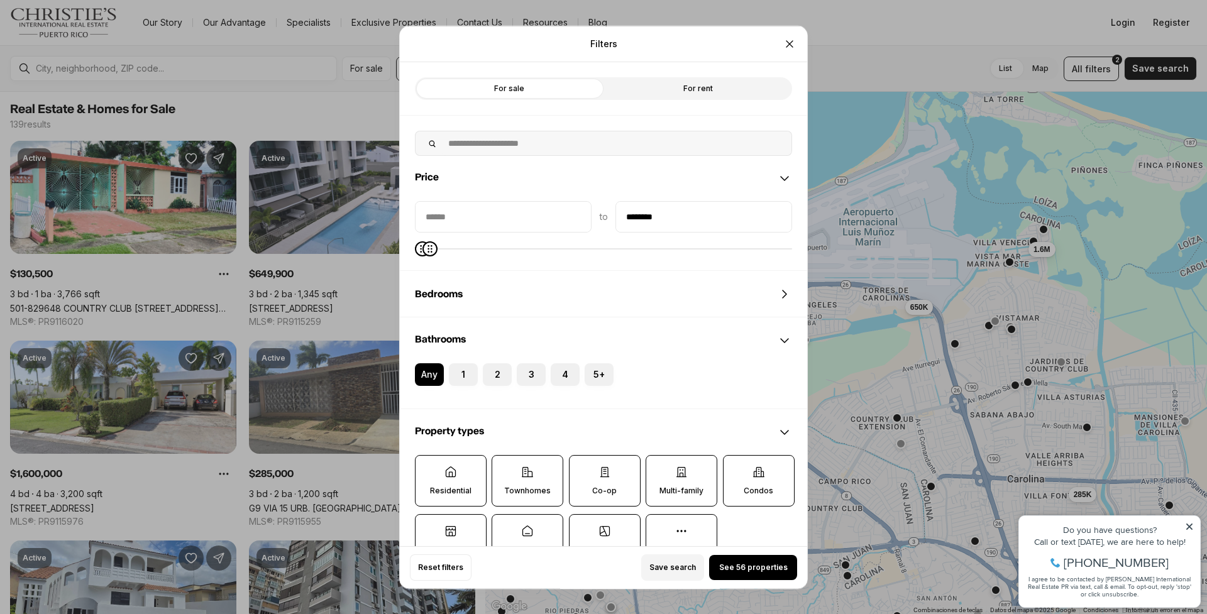
click at [519, 282] on div "Bedrooms" at bounding box center [603, 293] width 407 height 45
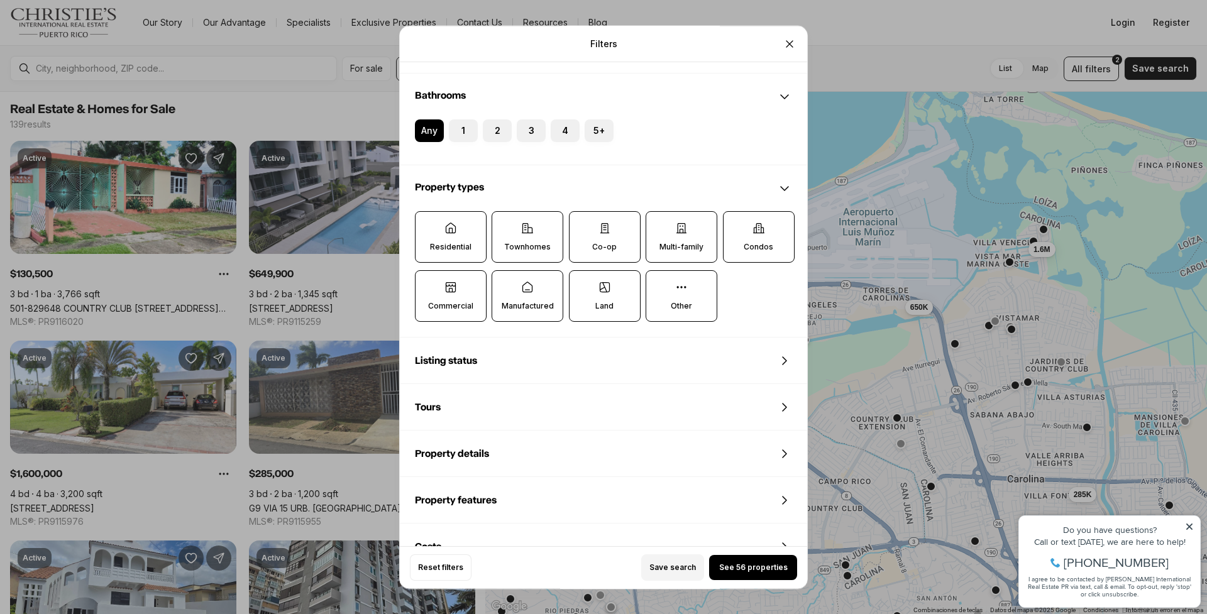
scroll to position [290, 0]
click at [473, 296] on label "Commercial" at bounding box center [451, 294] width 72 height 52
click at [428, 282] on button "Commercial" at bounding box center [421, 275] width 13 height 13
click at [524, 246] on p "Townhomes" at bounding box center [527, 245] width 47 height 10
click at [505, 223] on button "Townhomes" at bounding box center [498, 216] width 13 height 13
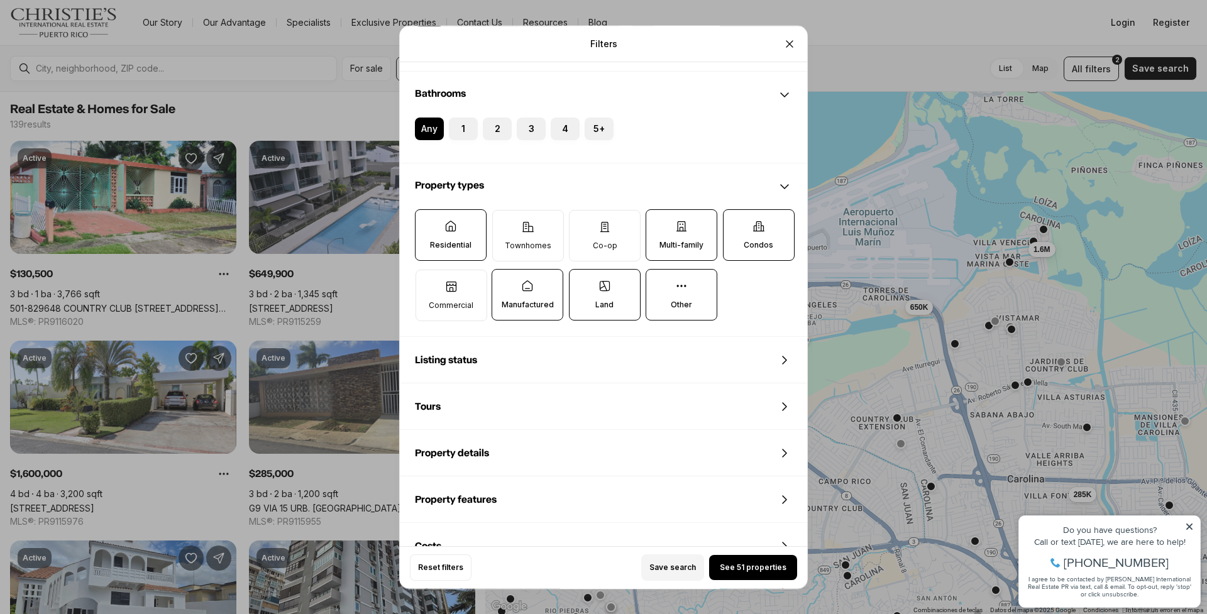
drag, startPoint x: 602, startPoint y: 291, endPoint x: 610, endPoint y: 290, distance: 8.2
click at [610, 290] on icon at bounding box center [604, 286] width 13 height 13
click at [582, 282] on button "Land" at bounding box center [575, 276] width 13 height 13
click at [766, 244] on p "Condos" at bounding box center [759, 245] width 30 height 10
click at [736, 223] on button "Condos" at bounding box center [729, 216] width 13 height 13
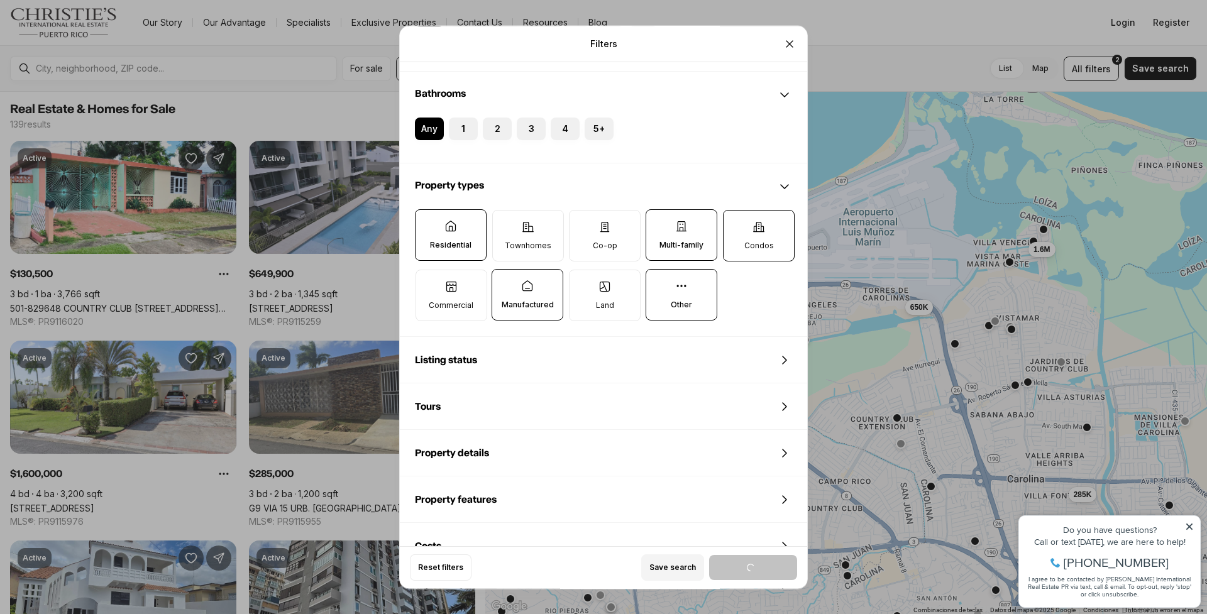
click at [766, 248] on p "Condos" at bounding box center [759, 246] width 30 height 10
click at [736, 223] on button "Condos" at bounding box center [729, 217] width 13 height 13
click at [769, 243] on p "Condos" at bounding box center [759, 245] width 30 height 10
click at [736, 223] on button "Condos" at bounding box center [729, 216] width 13 height 13
click at [769, 241] on label "Condos" at bounding box center [759, 236] width 72 height 52
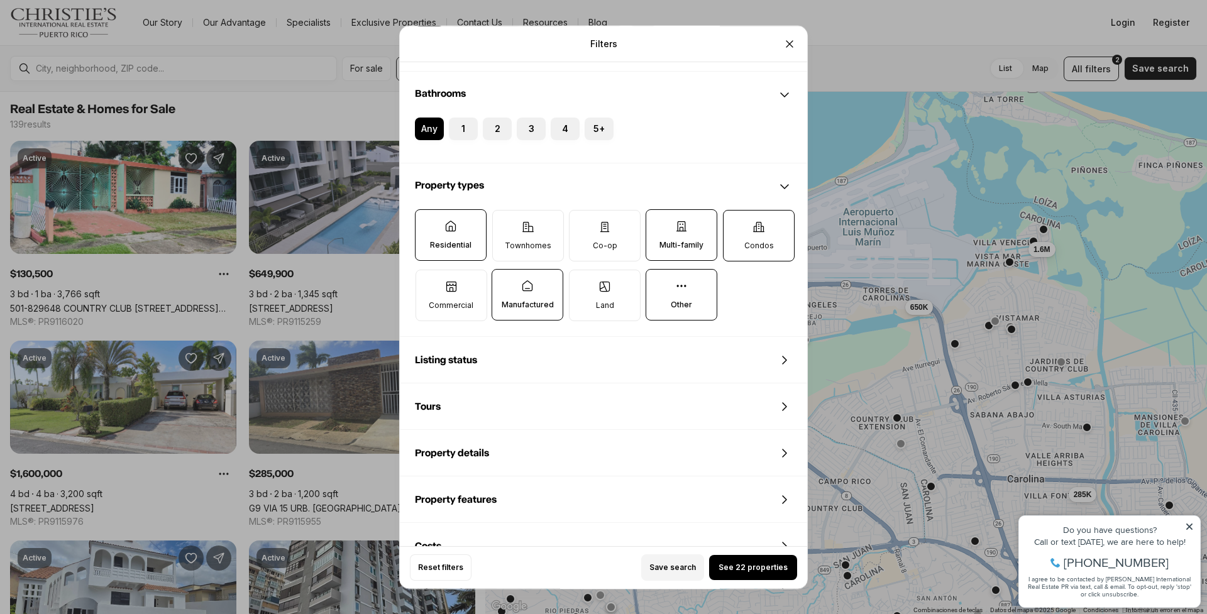
click at [736, 223] on button "Condos" at bounding box center [729, 217] width 13 height 13
click at [761, 224] on icon at bounding box center [758, 226] width 13 height 13
click at [736, 223] on button "Condos" at bounding box center [729, 216] width 13 height 13
click at [460, 289] on label "Commercial" at bounding box center [451, 296] width 72 height 52
click at [429, 283] on button "Commercial" at bounding box center [422, 276] width 13 height 13
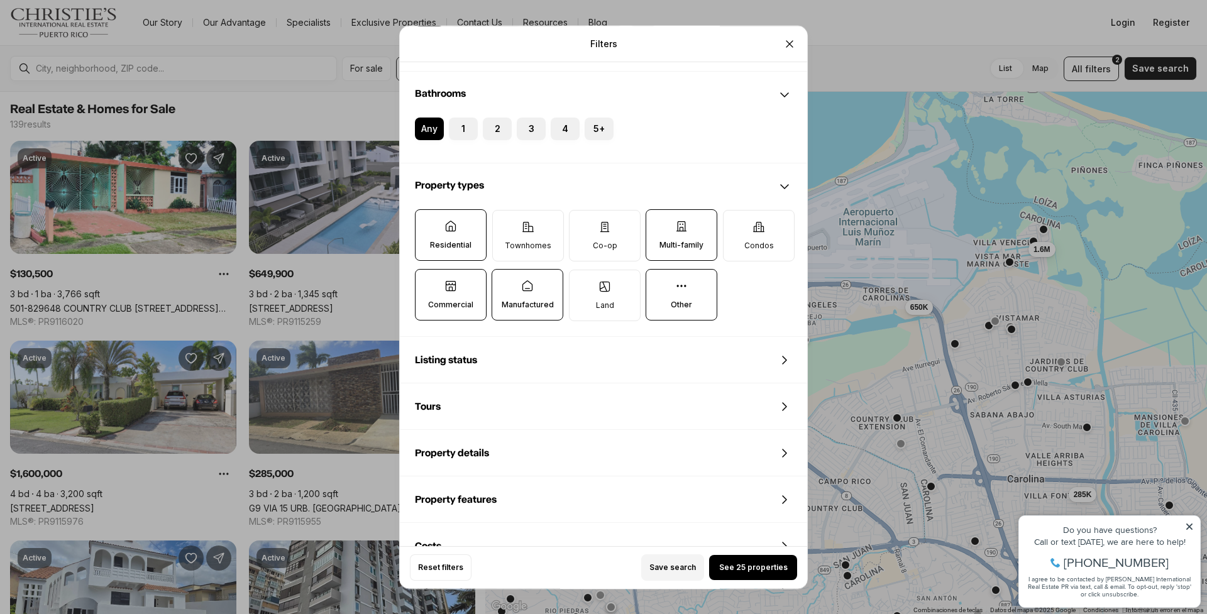
click at [461, 289] on label "Commercial" at bounding box center [451, 295] width 72 height 52
click at [428, 282] on button "Commercial" at bounding box center [421, 276] width 13 height 13
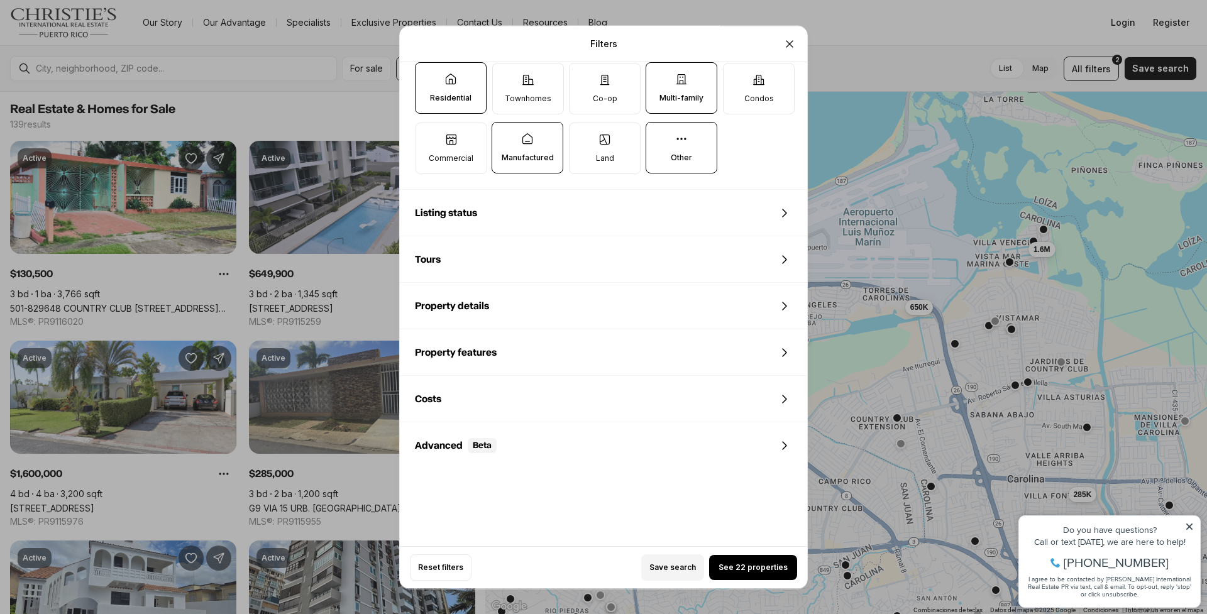
scroll to position [438, 0]
click at [747, 567] on span "See 22 properties" at bounding box center [752, 568] width 69 height 10
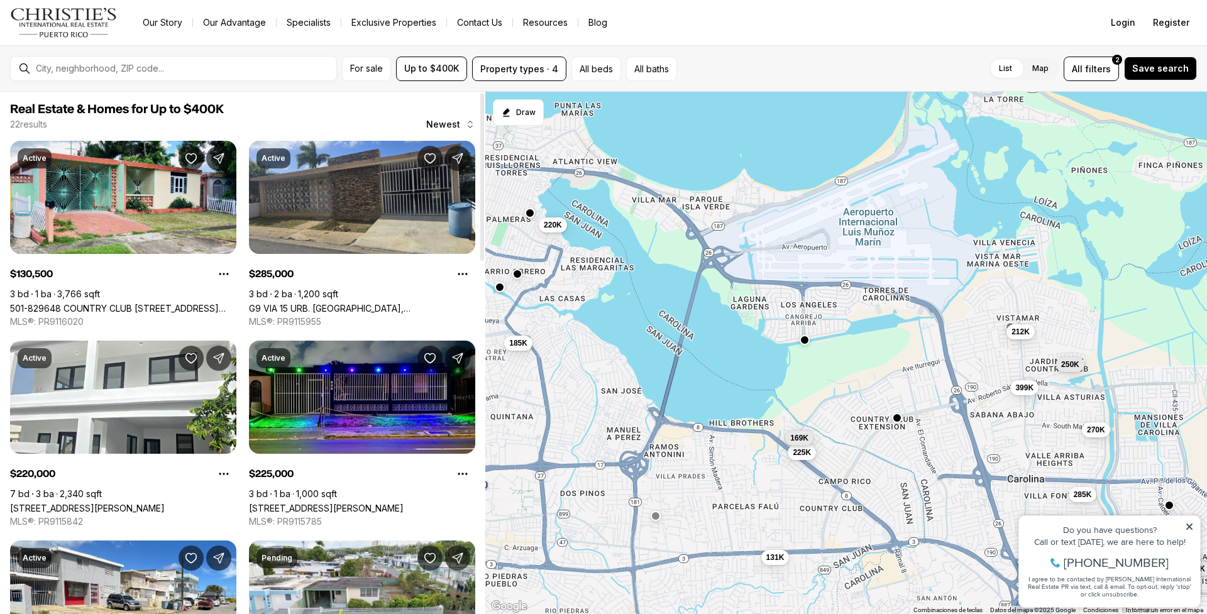
drag, startPoint x: 85, startPoint y: 407, endPoint x: 1030, endPoint y: -1, distance: 1028.7
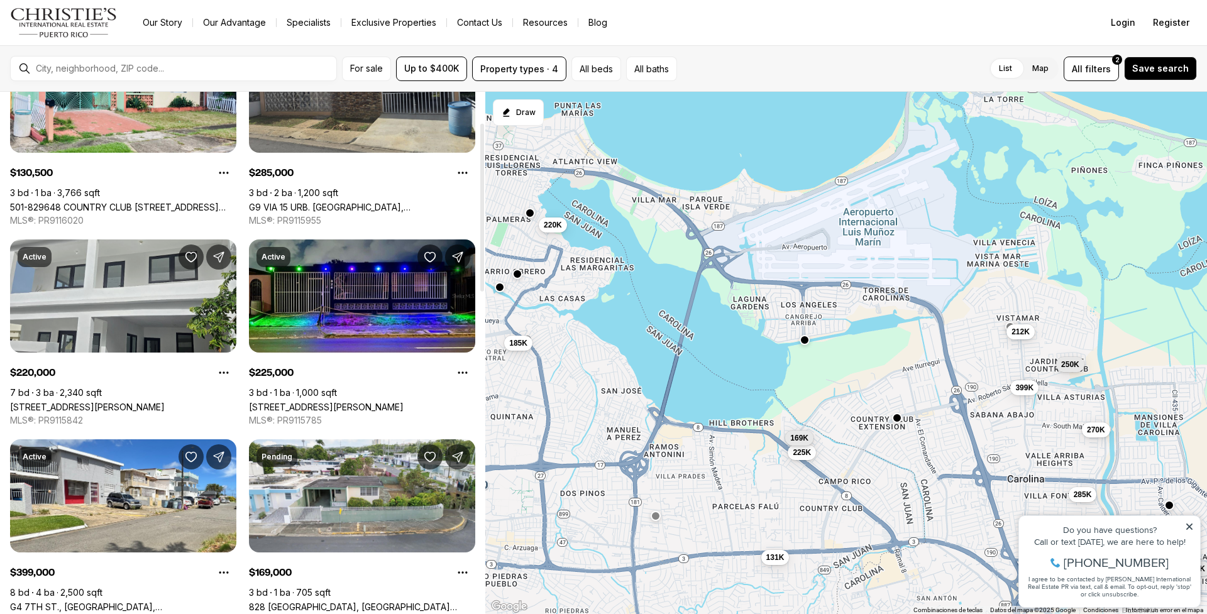
scroll to position [105, 0]
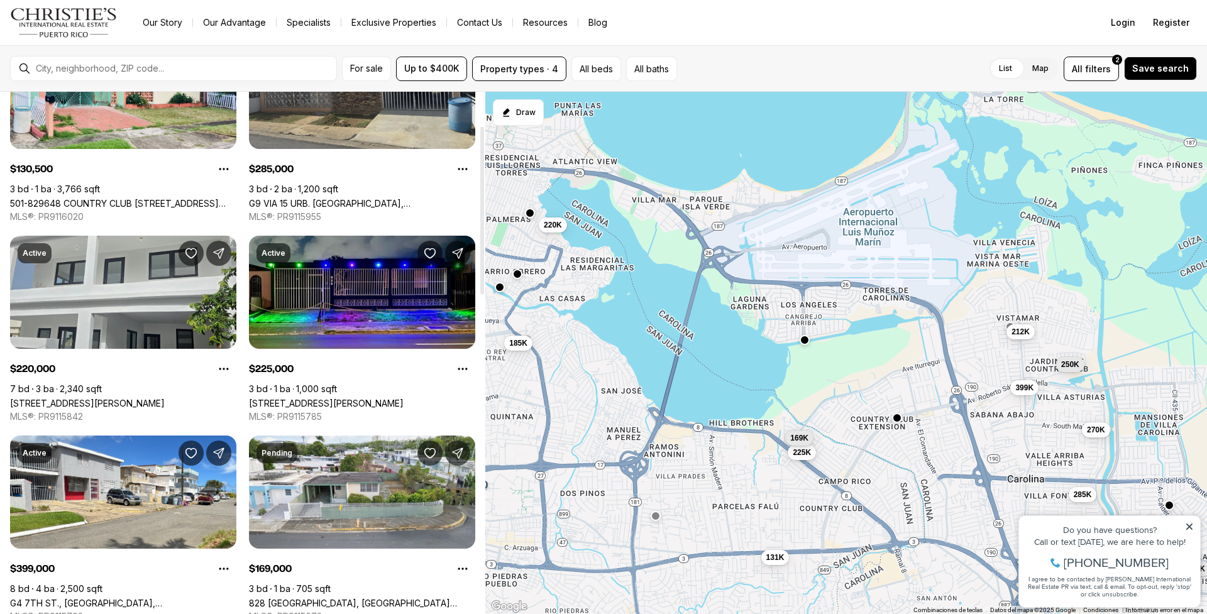
click at [116, 398] on link "319 BELLEVUE, SAN JUAN PR, 00901" at bounding box center [87, 403] width 155 height 11
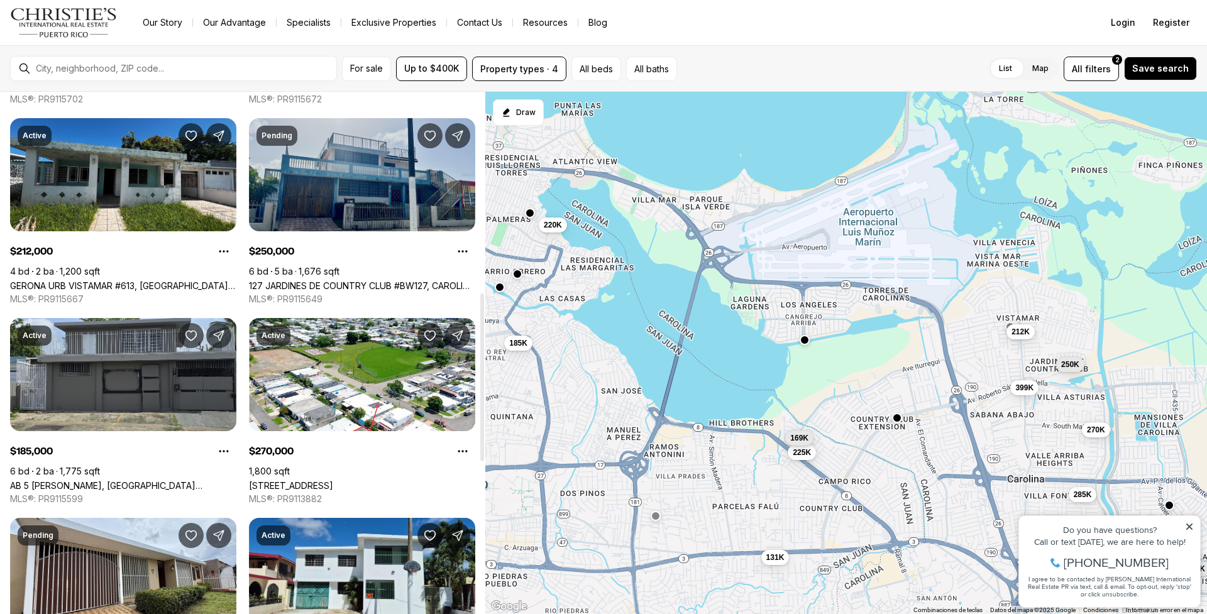
scroll to position [625, 0]
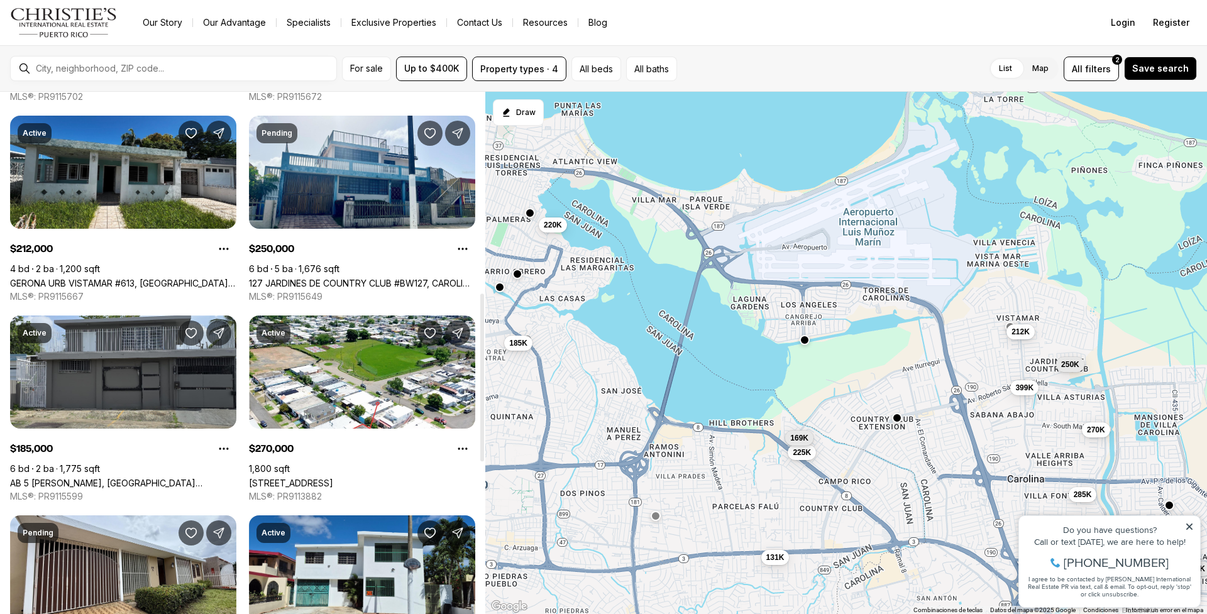
drag, startPoint x: 124, startPoint y: 387, endPoint x: 1180, endPoint y: 0, distance: 1124.2
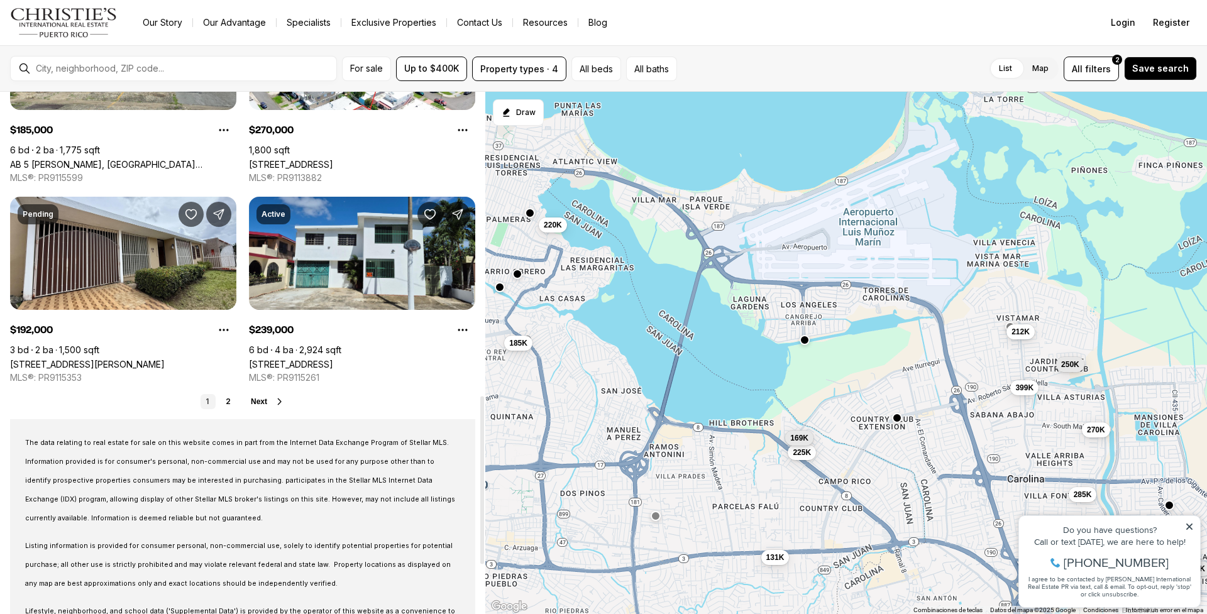
scroll to position [944, 0]
click at [225, 399] on link "2" at bounding box center [228, 400] width 15 height 15
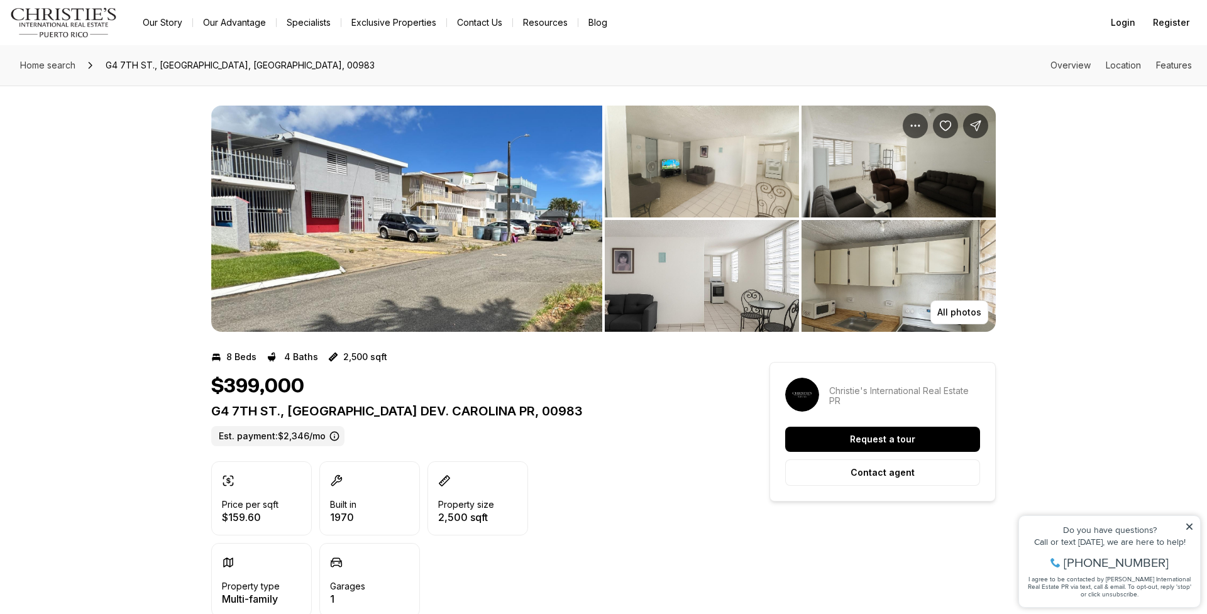
click at [494, 223] on img "View image gallery" at bounding box center [406, 219] width 391 height 226
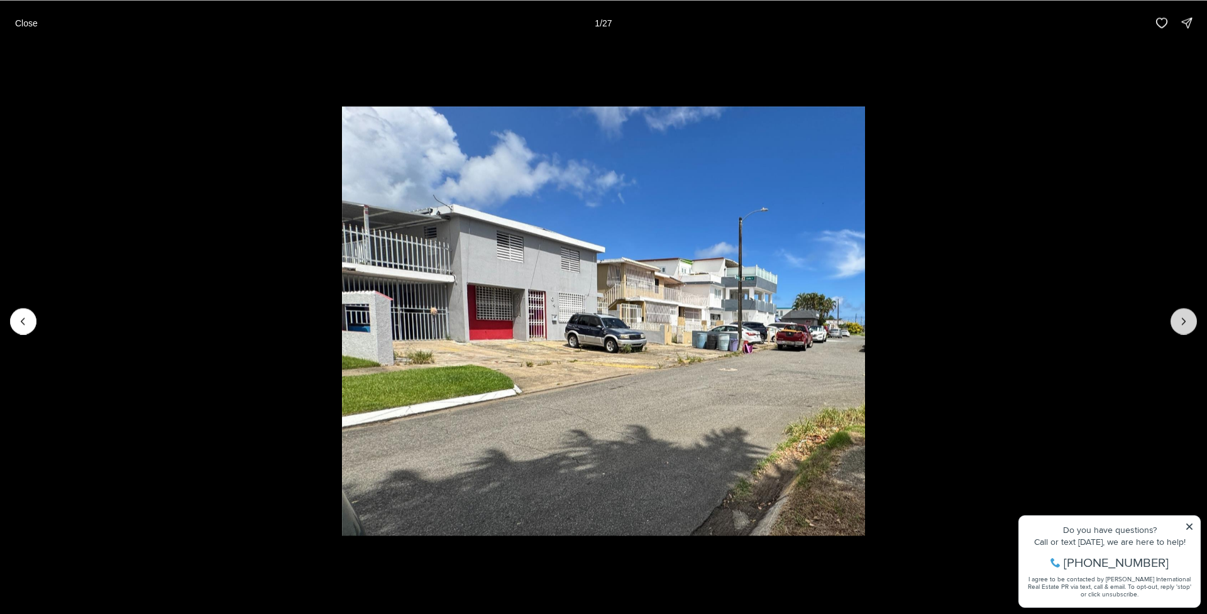
click at [1188, 329] on button "Next slide" at bounding box center [1183, 321] width 26 height 26
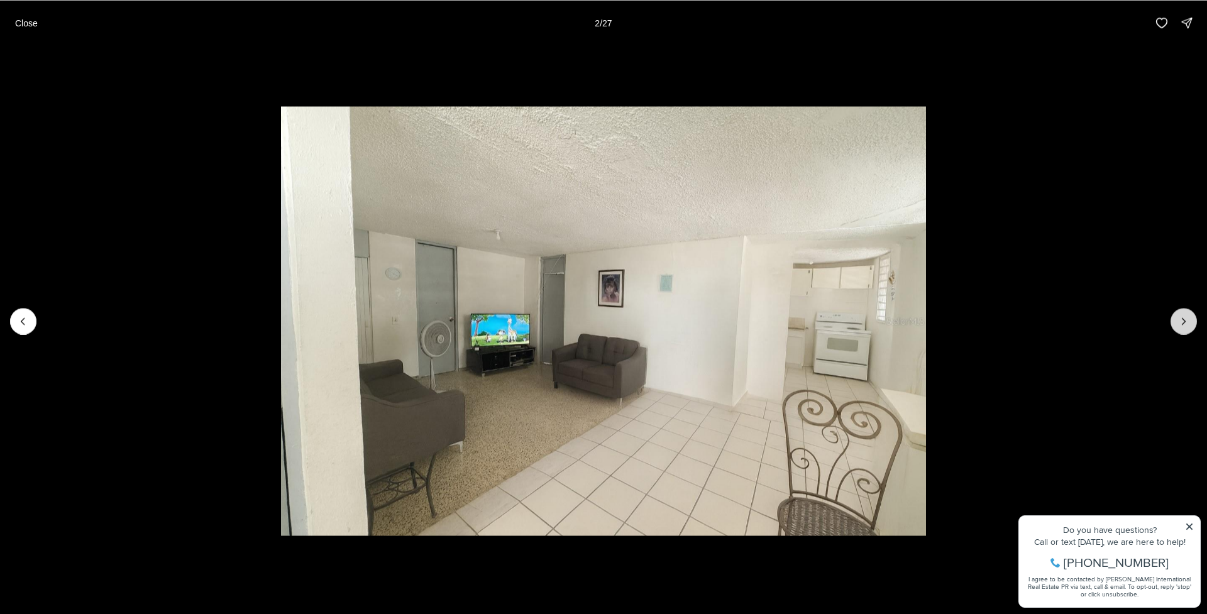
click at [1187, 329] on button "Next slide" at bounding box center [1183, 321] width 26 height 26
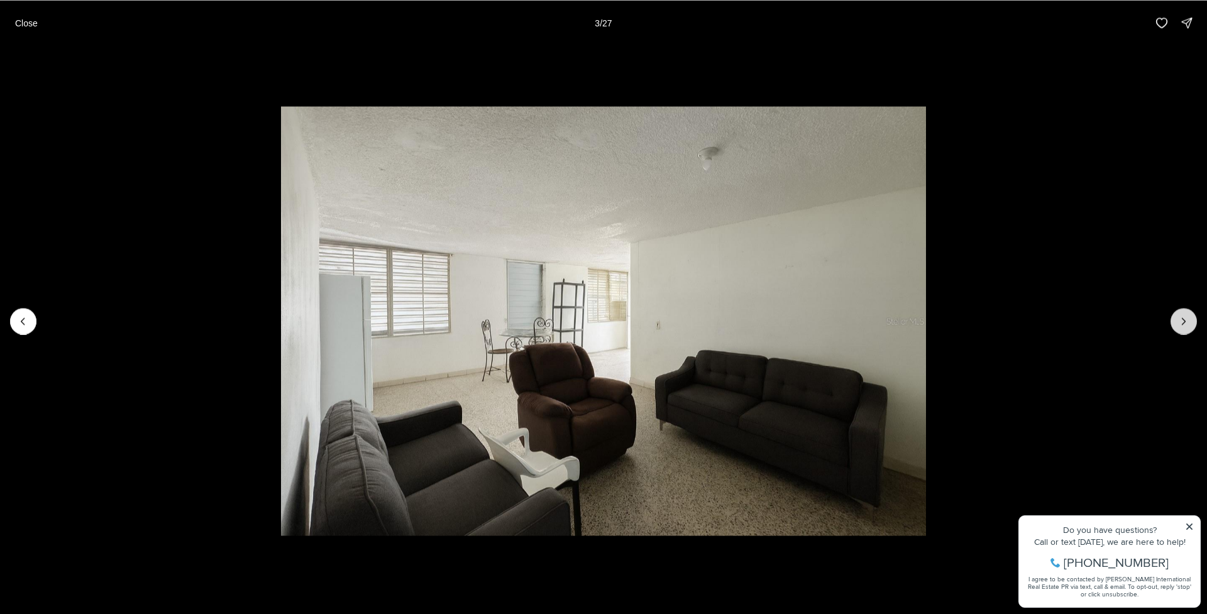
click at [1187, 329] on button "Next slide" at bounding box center [1183, 321] width 26 height 26
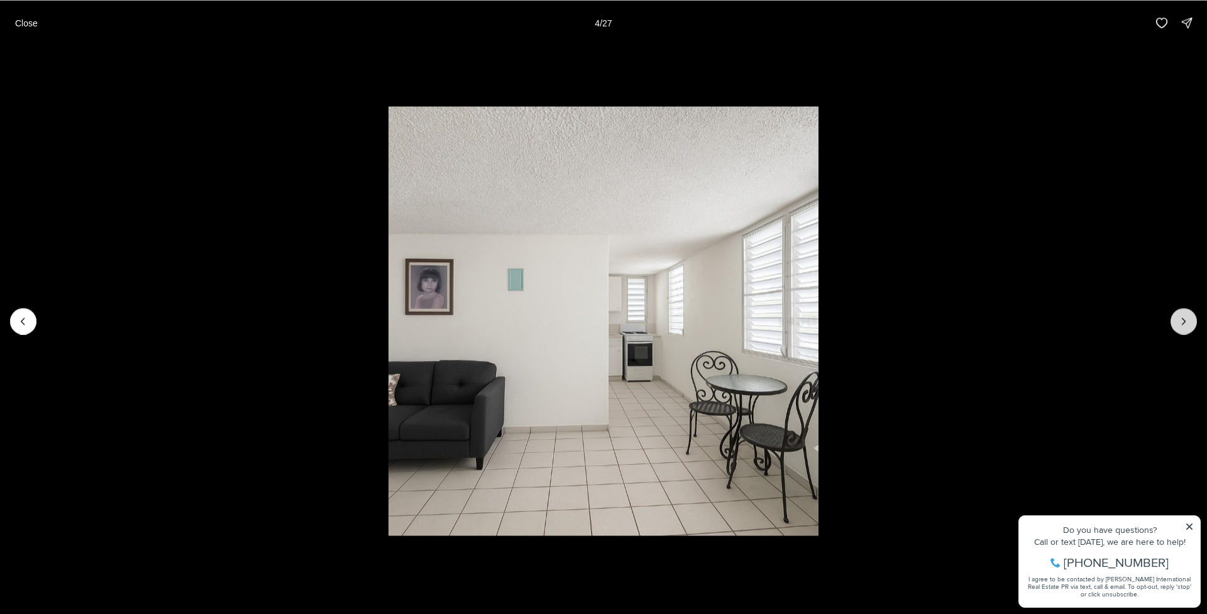
click at [1187, 329] on button "Next slide" at bounding box center [1183, 321] width 26 height 26
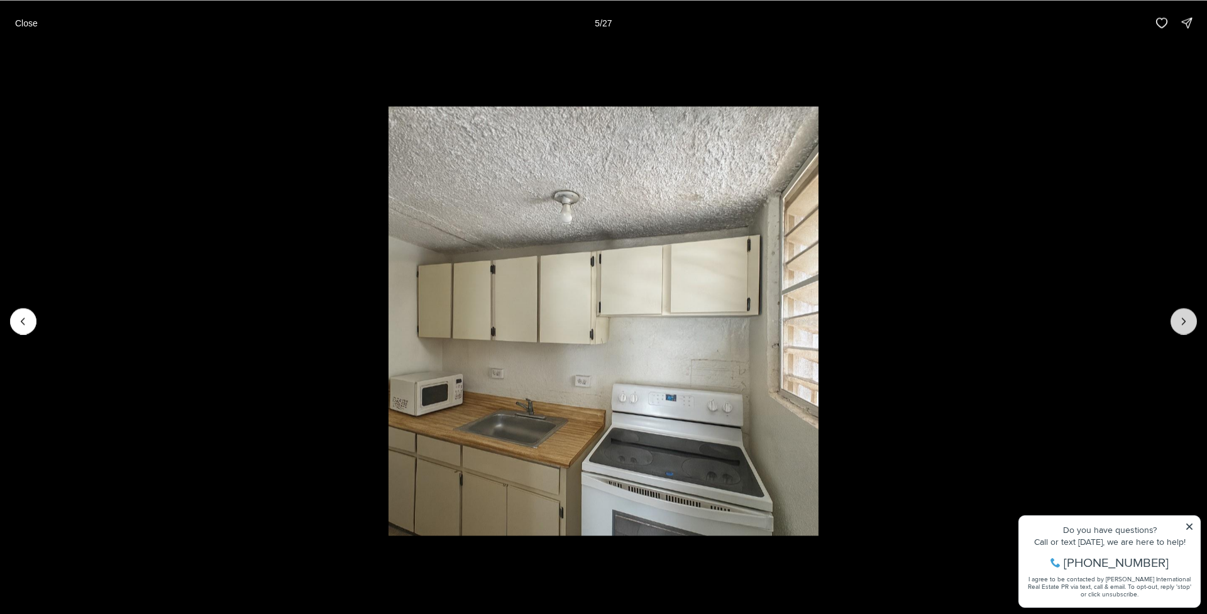
click at [1187, 329] on button "Next slide" at bounding box center [1183, 321] width 26 height 26
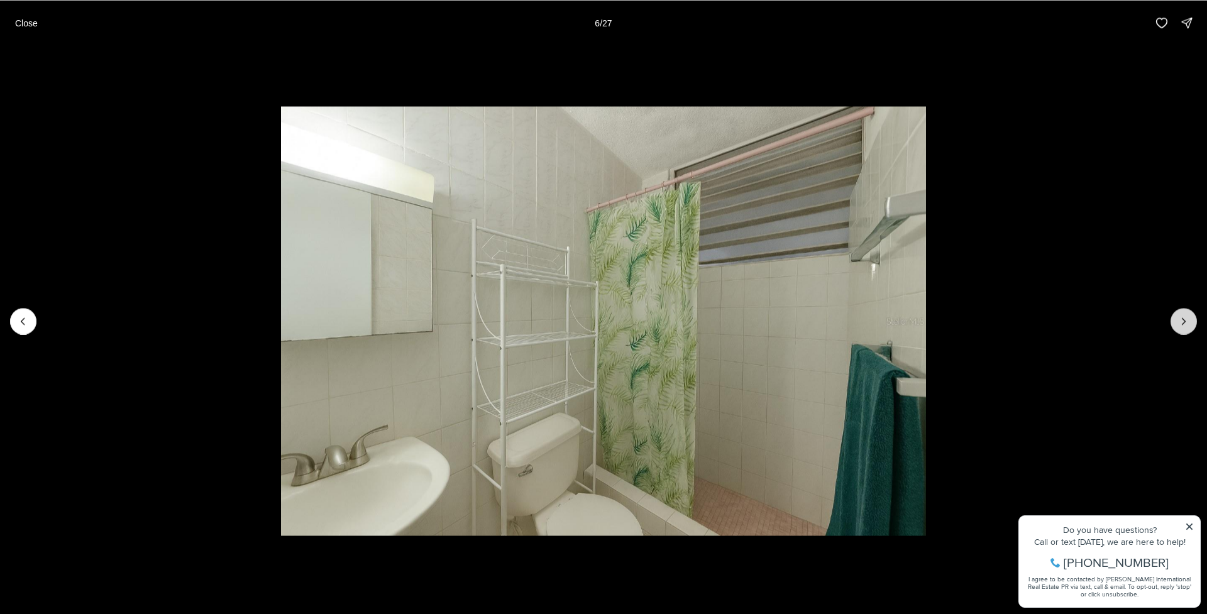
click at [1187, 329] on button "Next slide" at bounding box center [1183, 321] width 26 height 26
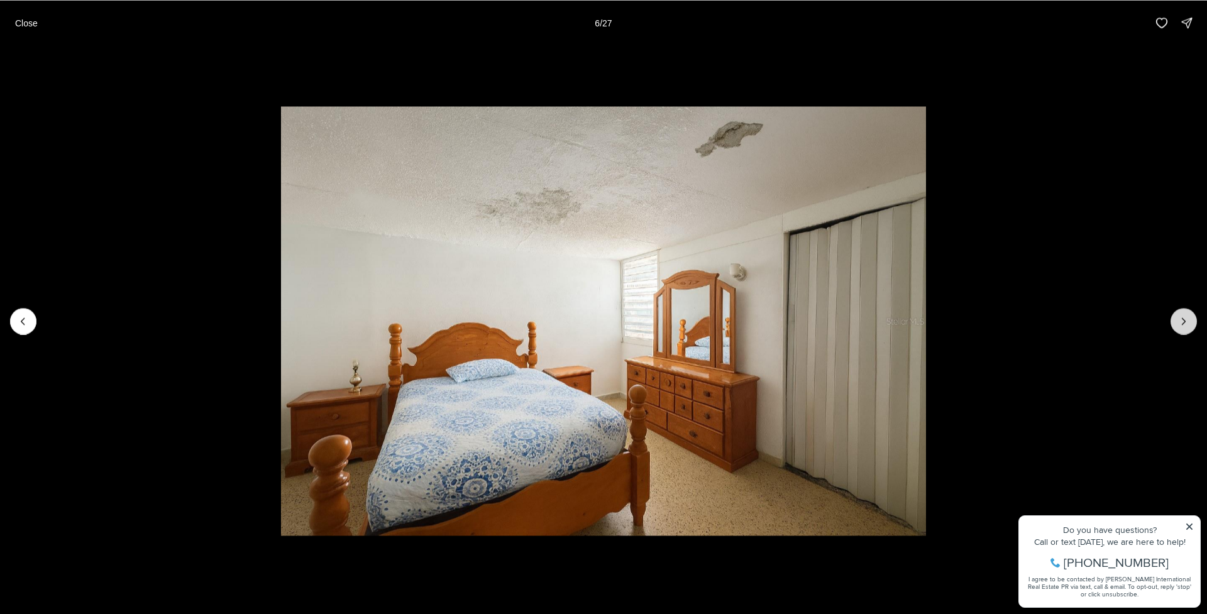
click at [1187, 329] on button "Next slide" at bounding box center [1183, 321] width 26 height 26
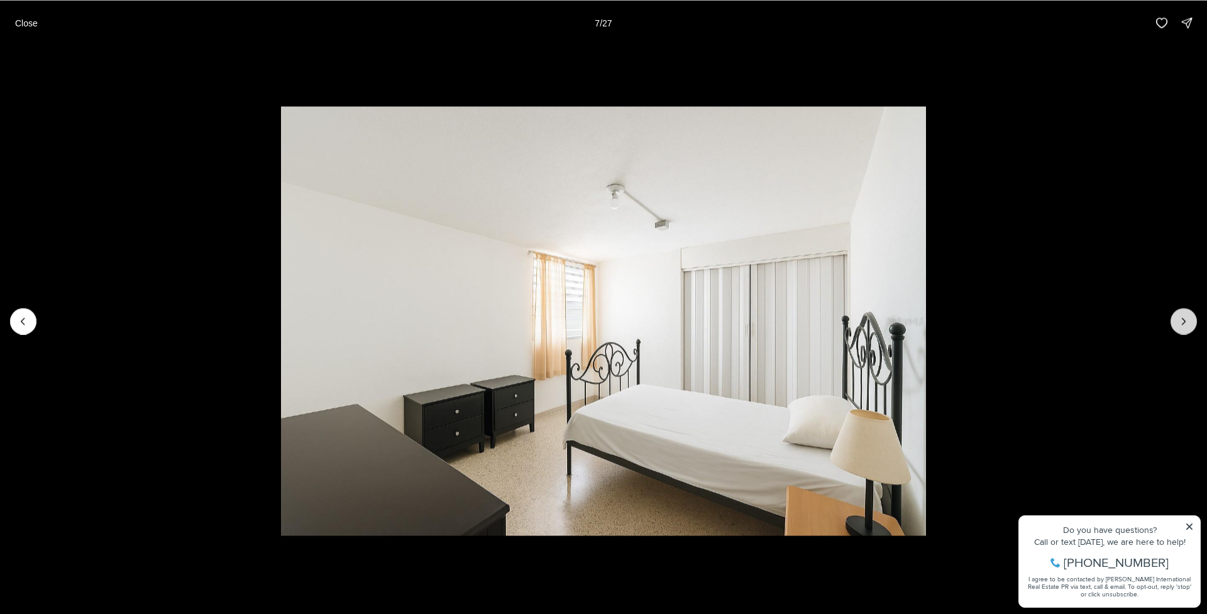
click at [1187, 329] on button "Next slide" at bounding box center [1183, 321] width 26 height 26
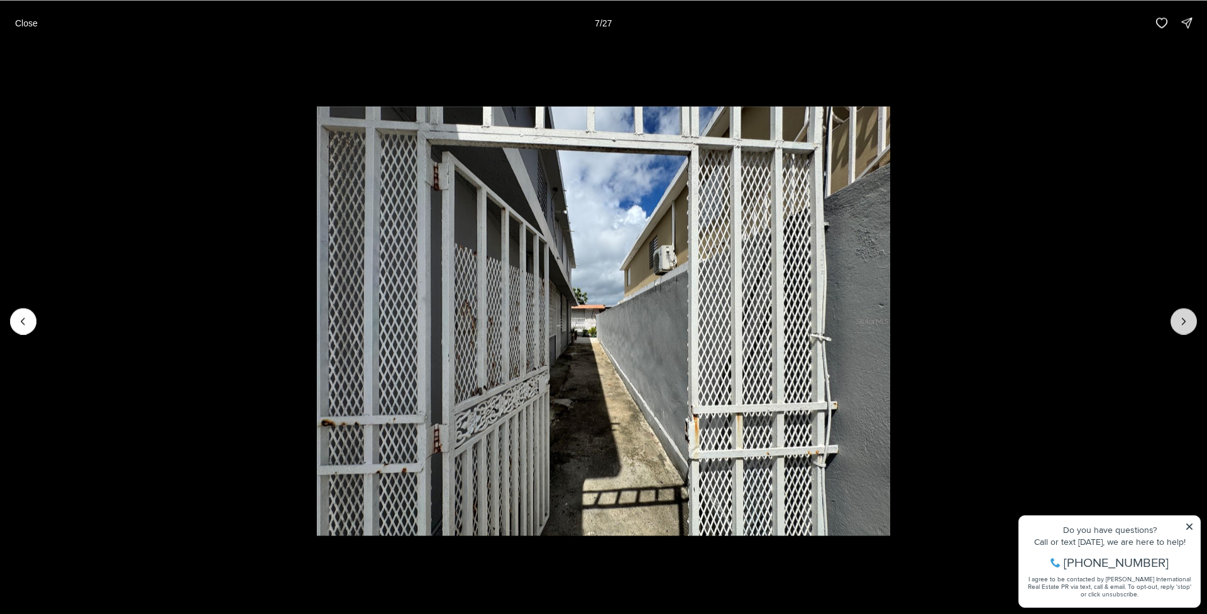
click at [1187, 329] on button "Next slide" at bounding box center [1183, 321] width 26 height 26
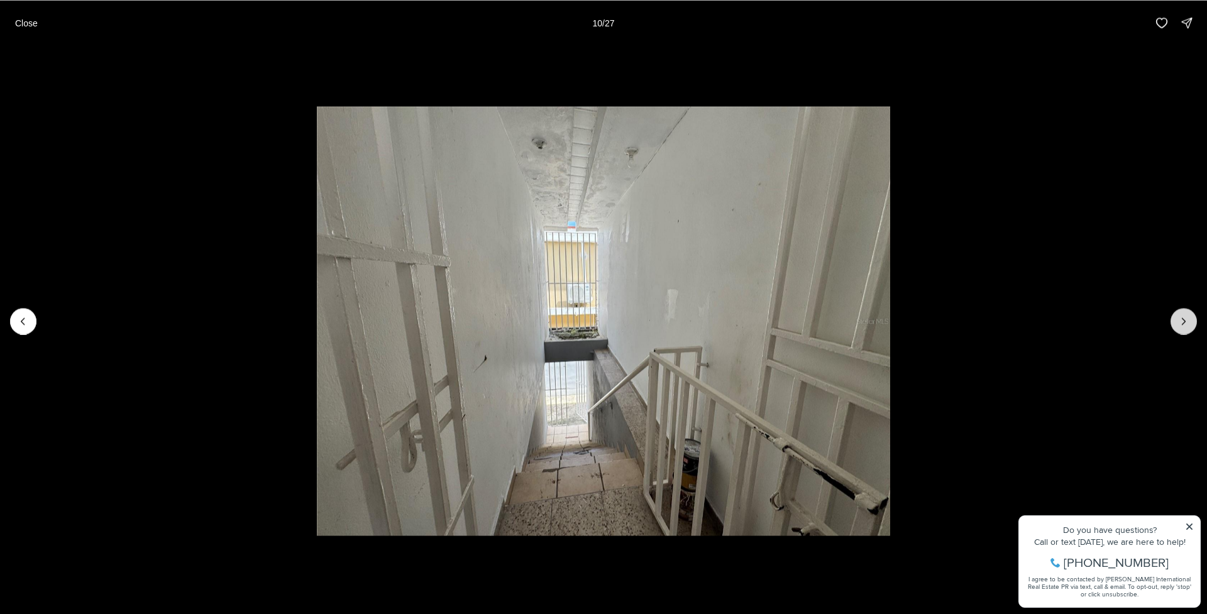
click at [1187, 329] on button "Next slide" at bounding box center [1183, 321] width 26 height 26
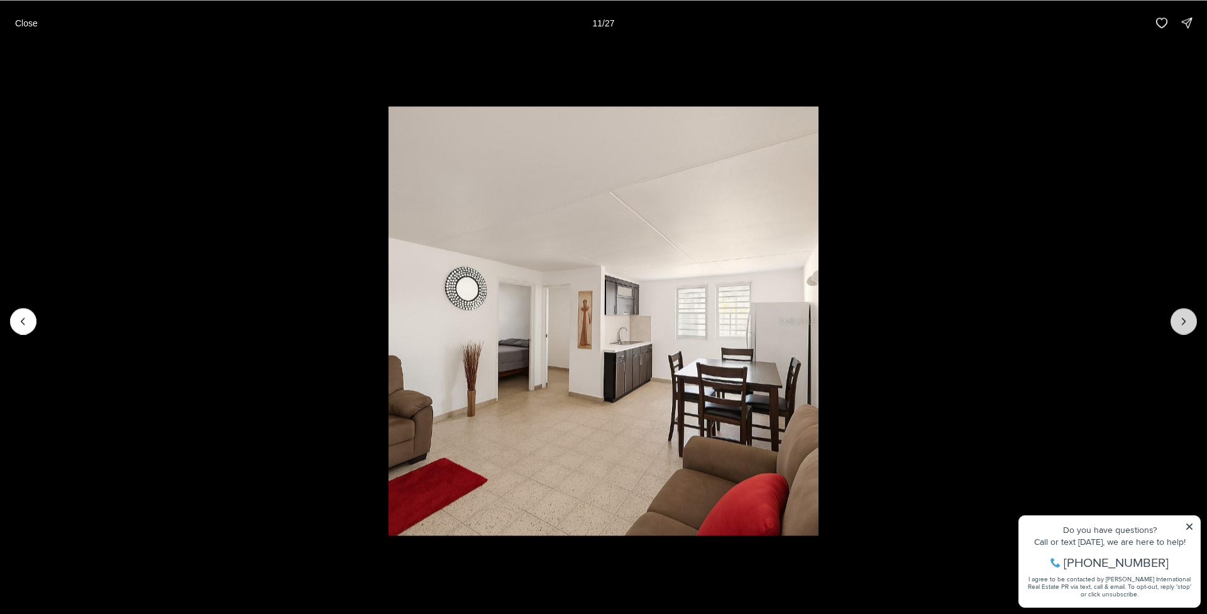
click at [1187, 329] on button "Next slide" at bounding box center [1183, 321] width 26 height 26
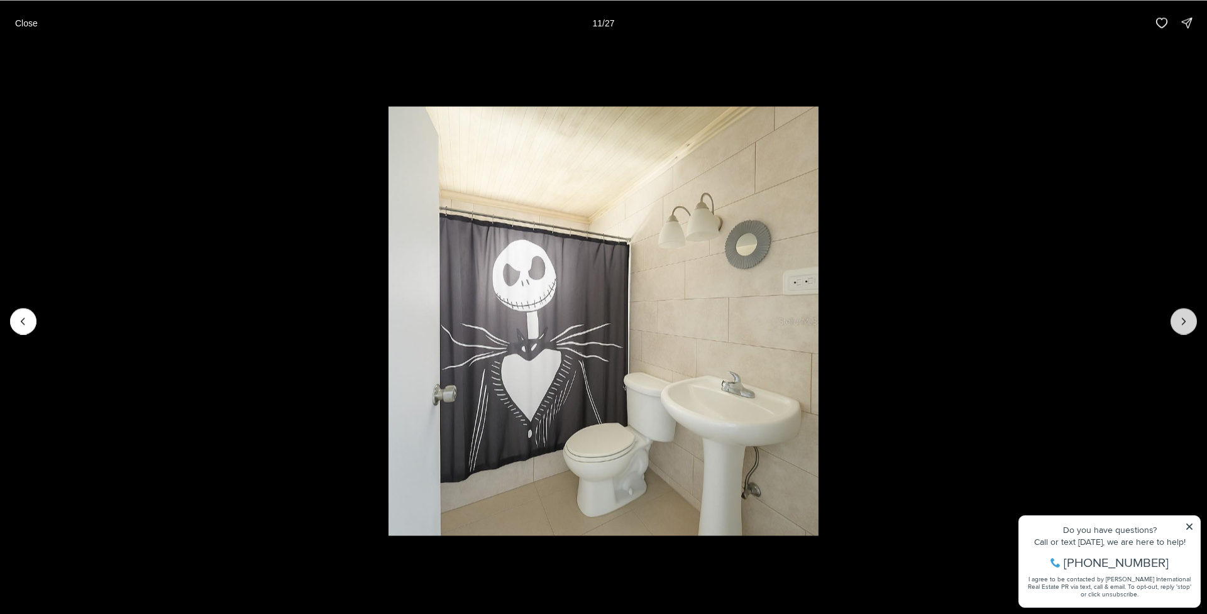
click at [1187, 329] on button "Next slide" at bounding box center [1183, 321] width 26 height 26
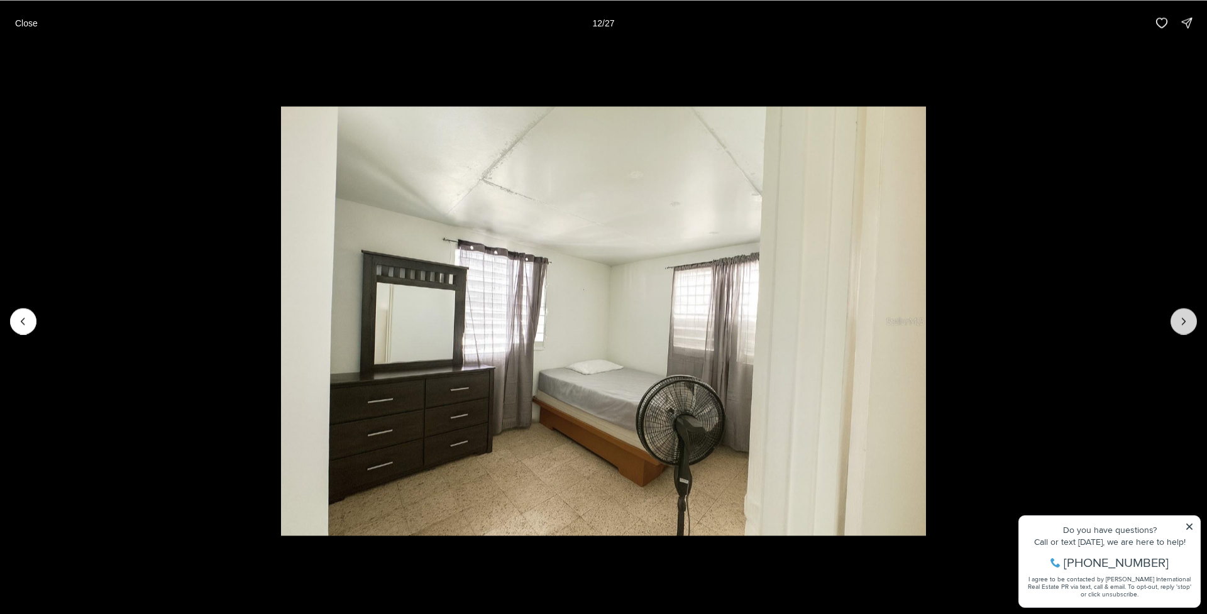
click at [1187, 329] on button "Next slide" at bounding box center [1183, 321] width 26 height 26
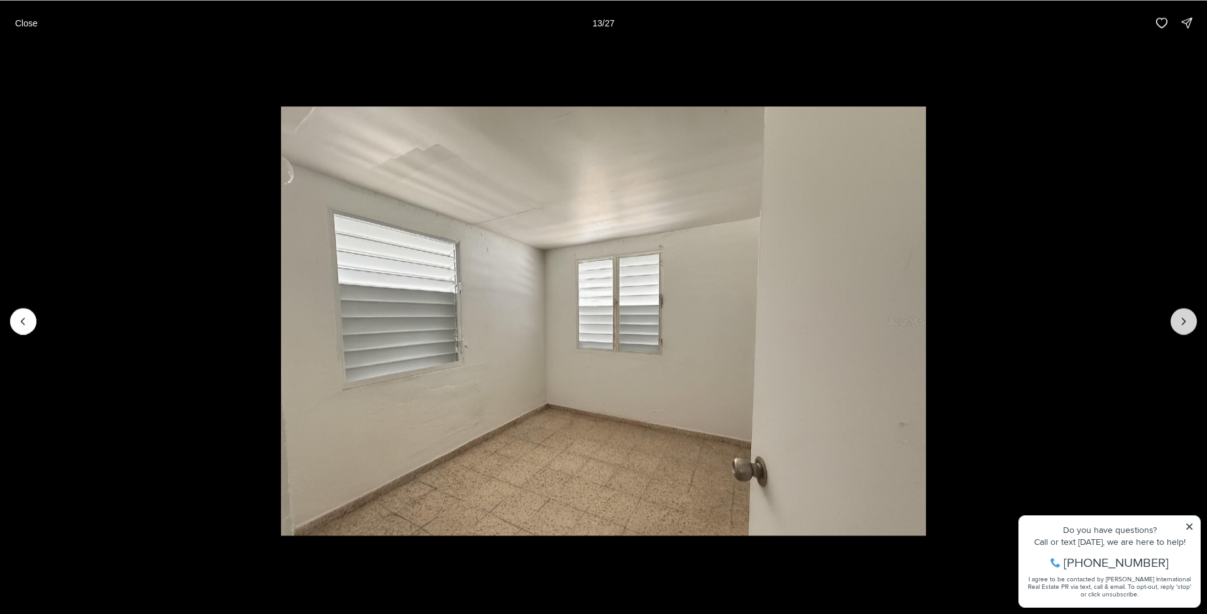
click at [1187, 329] on button "Next slide" at bounding box center [1183, 321] width 26 height 26
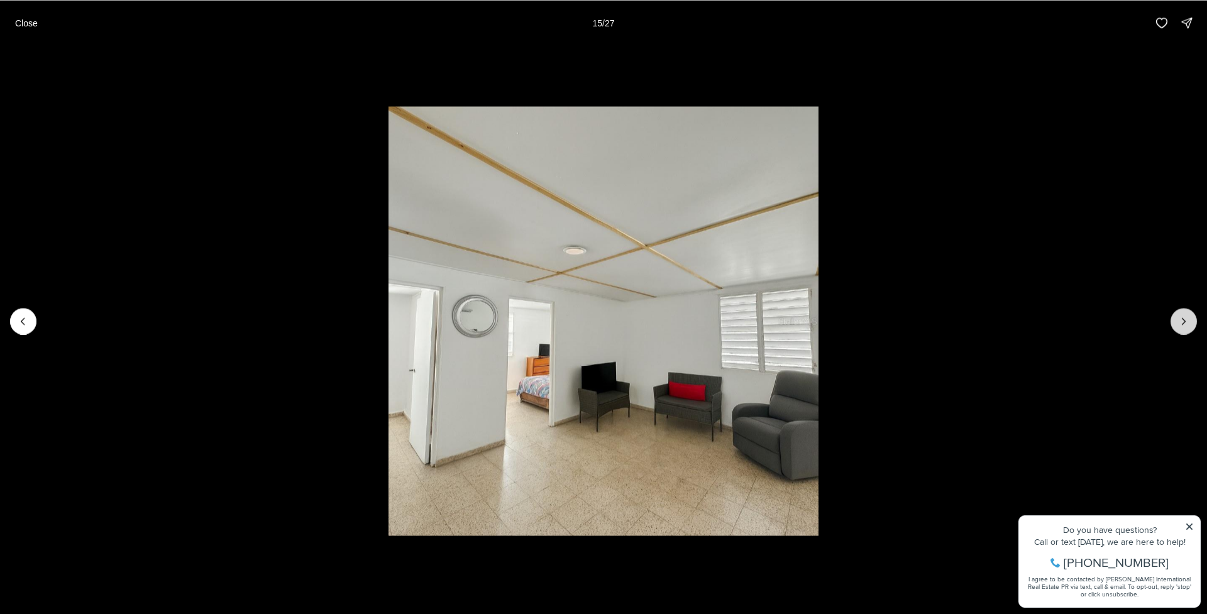
click at [1187, 329] on button "Next slide" at bounding box center [1183, 321] width 26 height 26
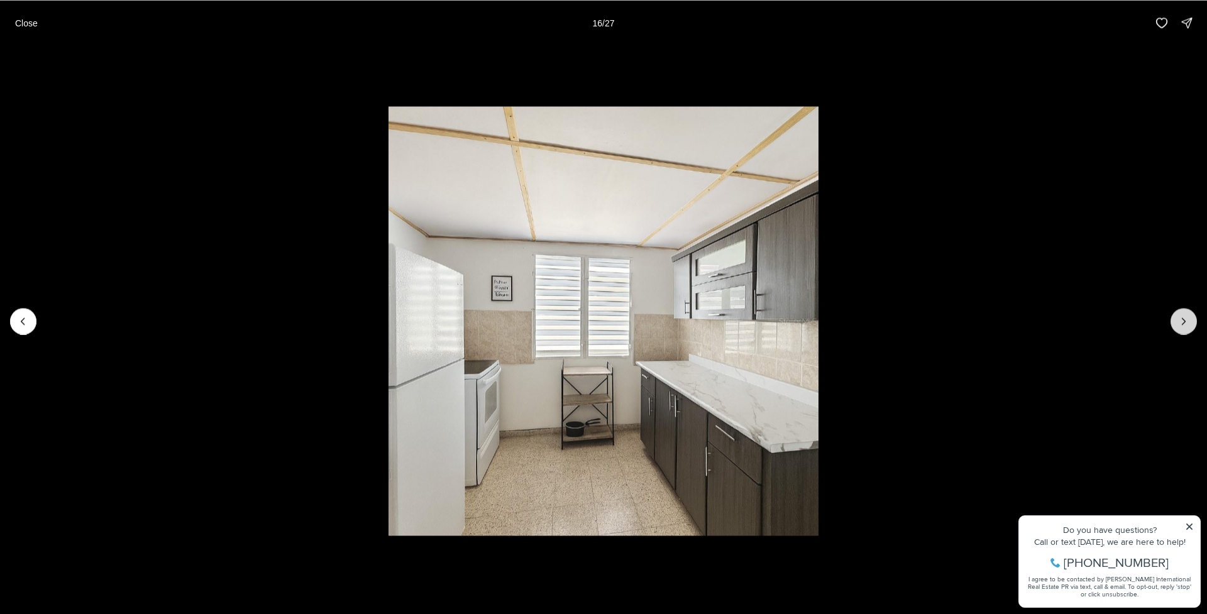
click at [1187, 329] on button "Next slide" at bounding box center [1183, 321] width 26 height 26
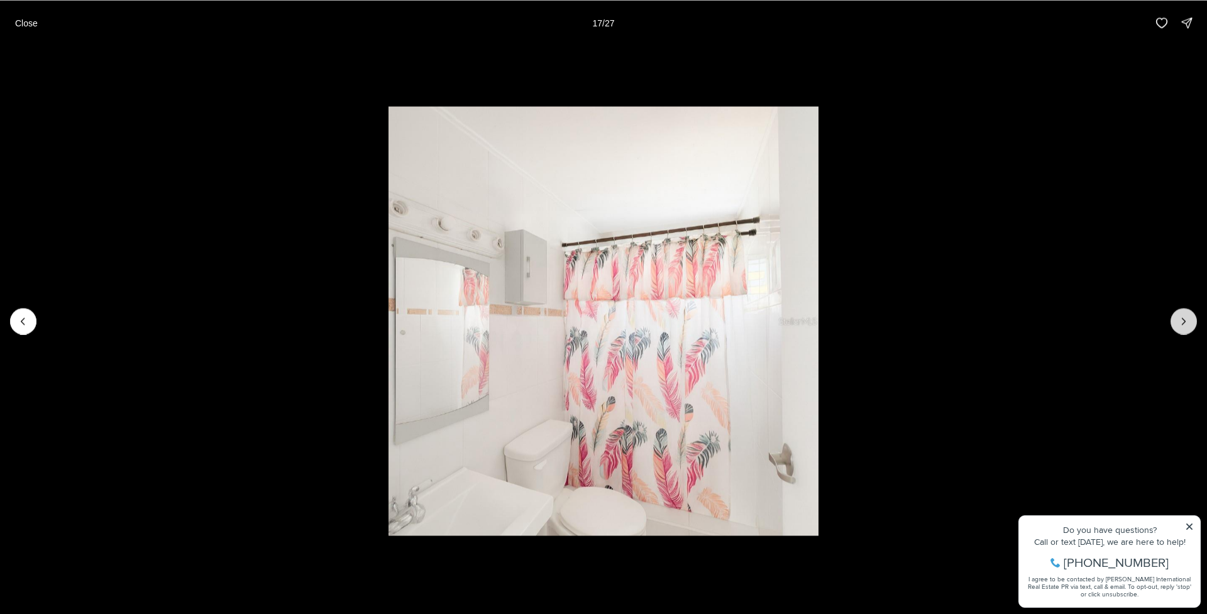
click at [1187, 329] on button "Next slide" at bounding box center [1183, 321] width 26 height 26
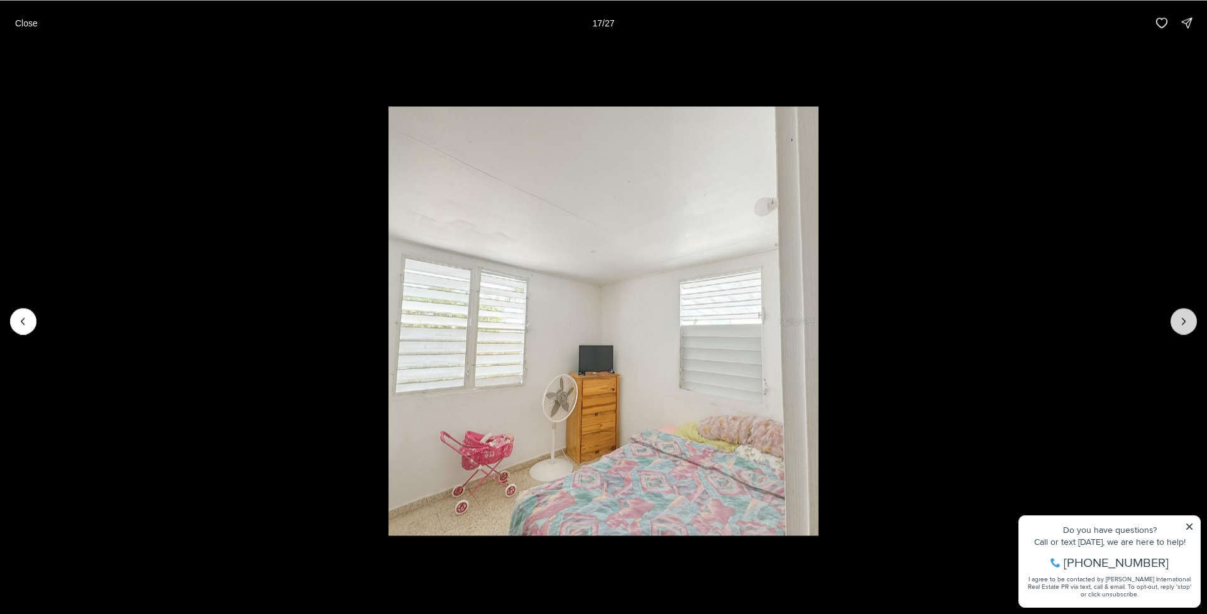
click at [1187, 329] on button "Next slide" at bounding box center [1183, 321] width 26 height 26
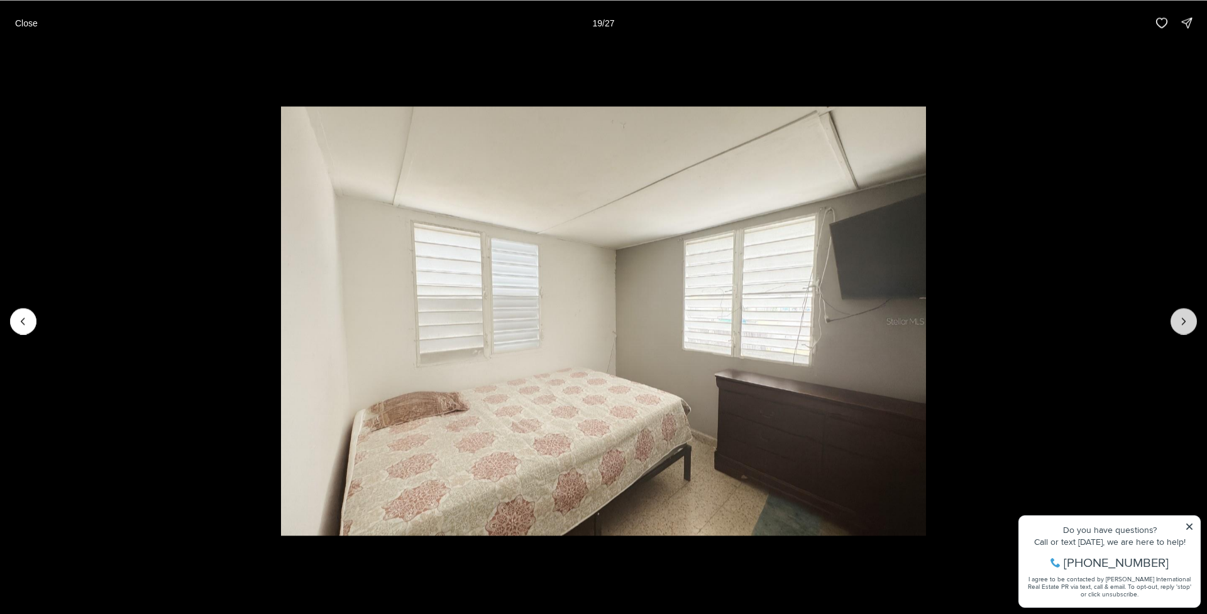
click at [1186, 329] on button "Next slide" at bounding box center [1183, 321] width 26 height 26
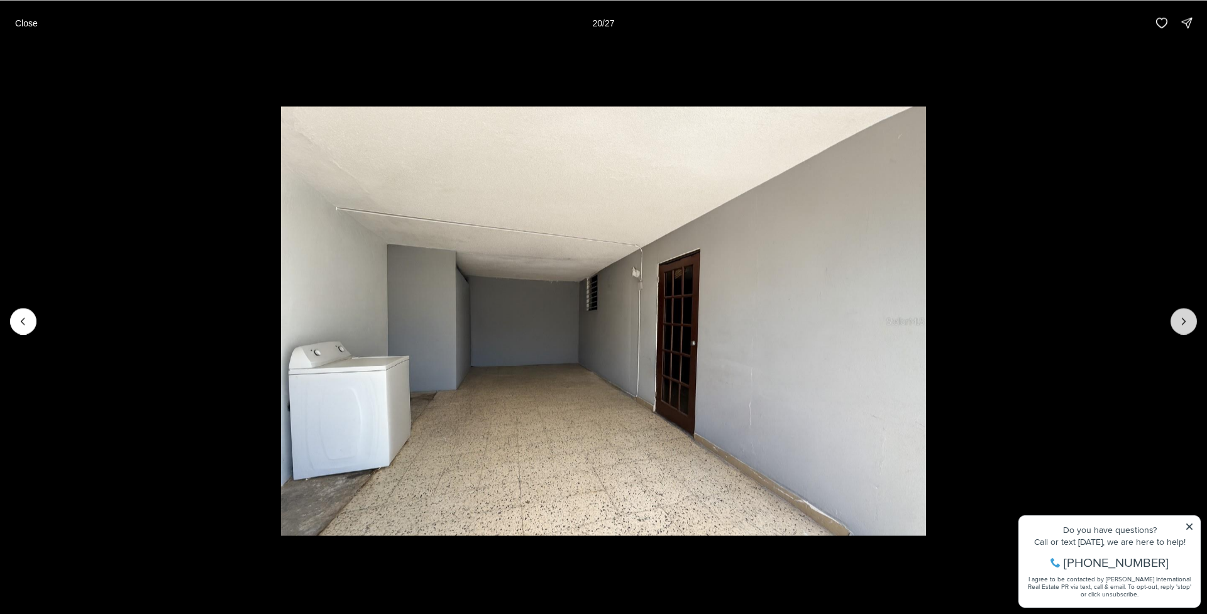
click at [1186, 329] on button "Next slide" at bounding box center [1183, 321] width 26 height 26
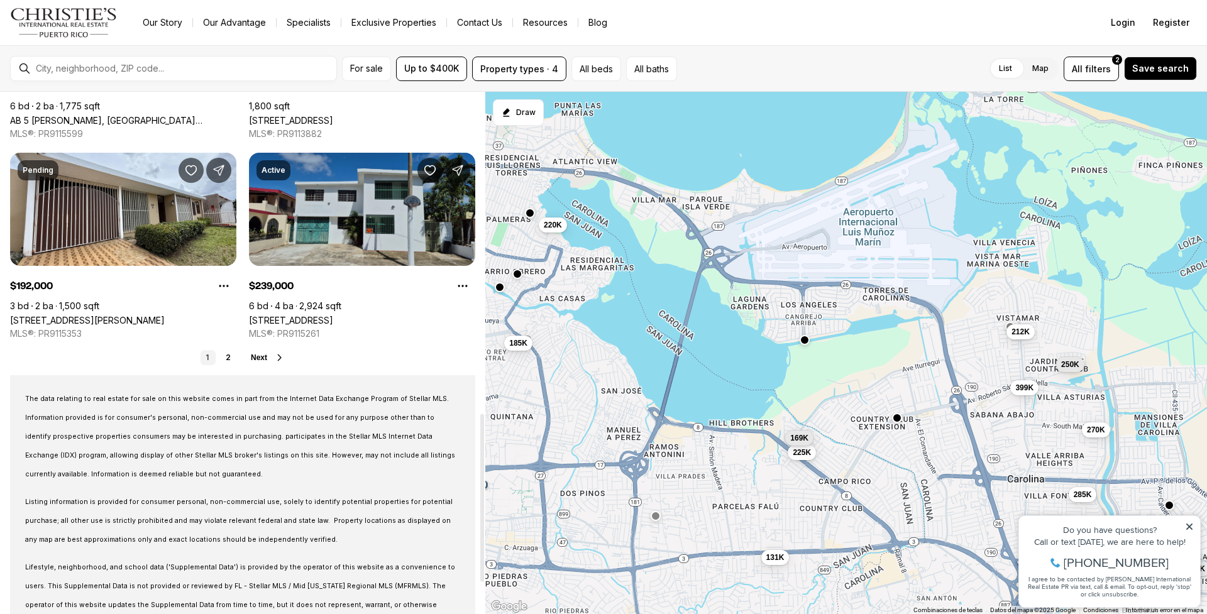
scroll to position [985, 0]
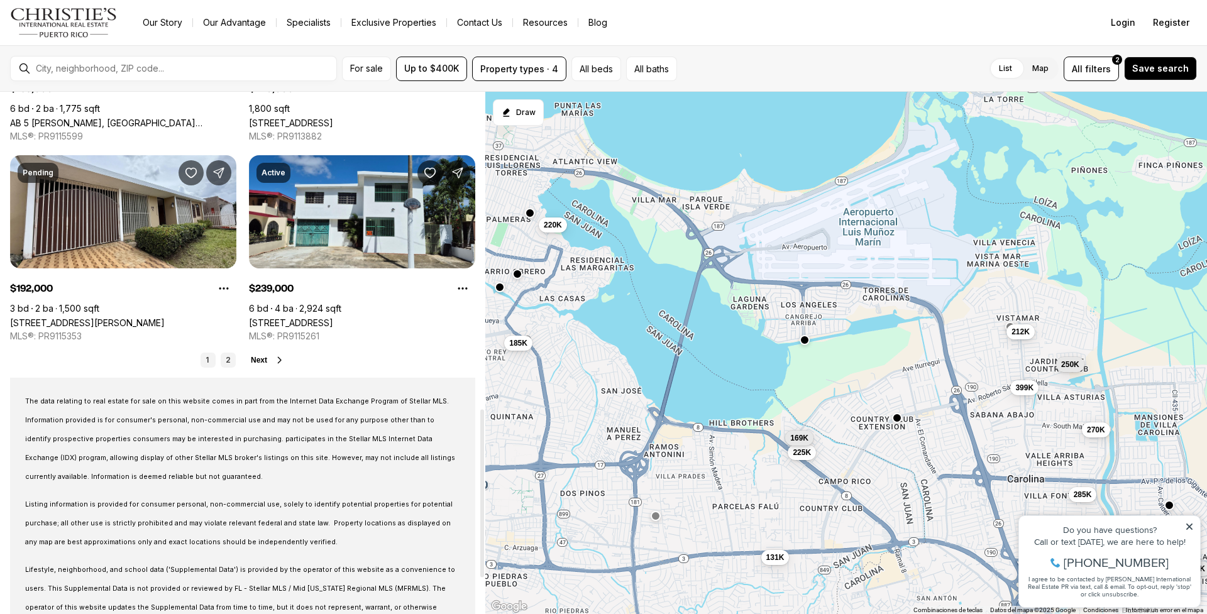
click at [227, 356] on link "2" at bounding box center [228, 360] width 15 height 15
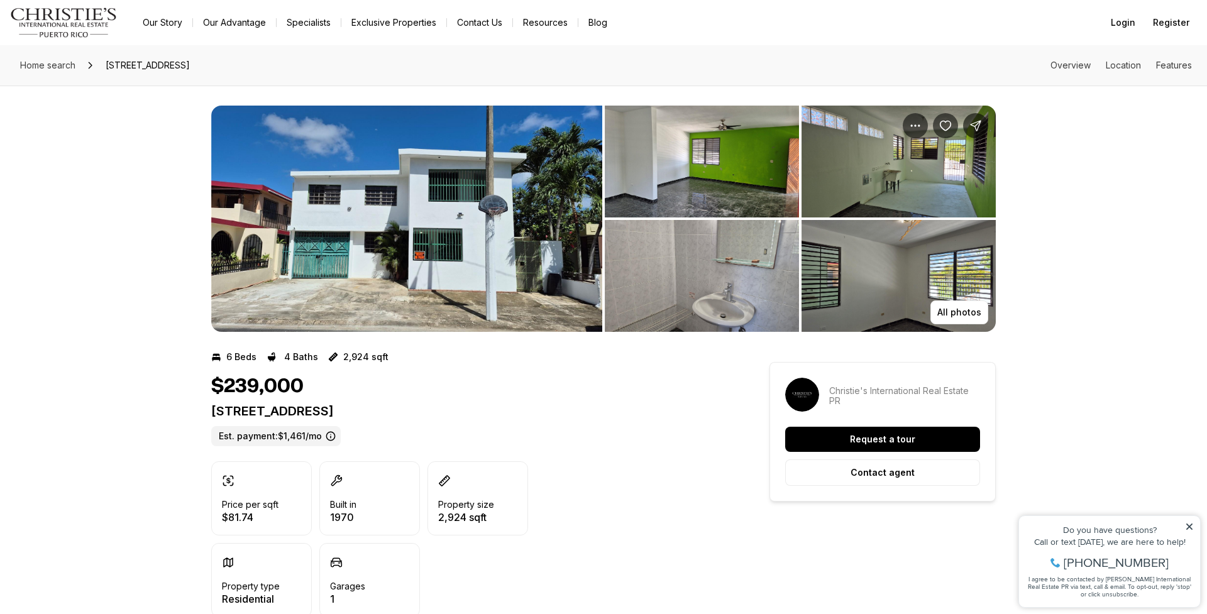
click at [683, 127] on img "View image gallery" at bounding box center [702, 162] width 194 height 112
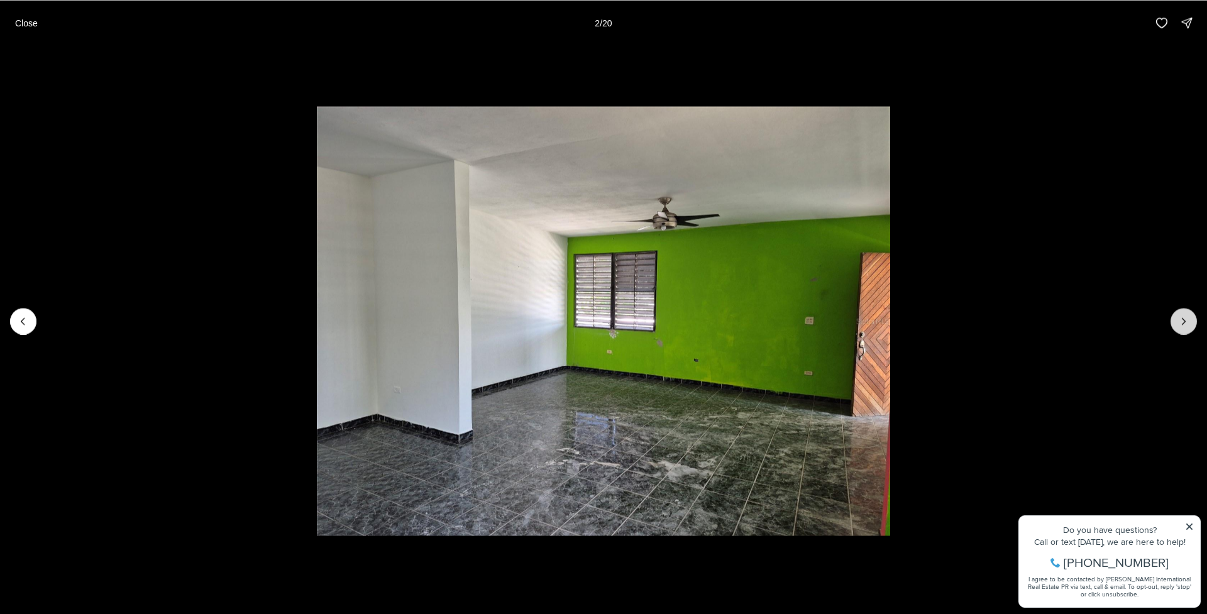
click at [1186, 323] on icon "Next slide" at bounding box center [1183, 321] width 13 height 13
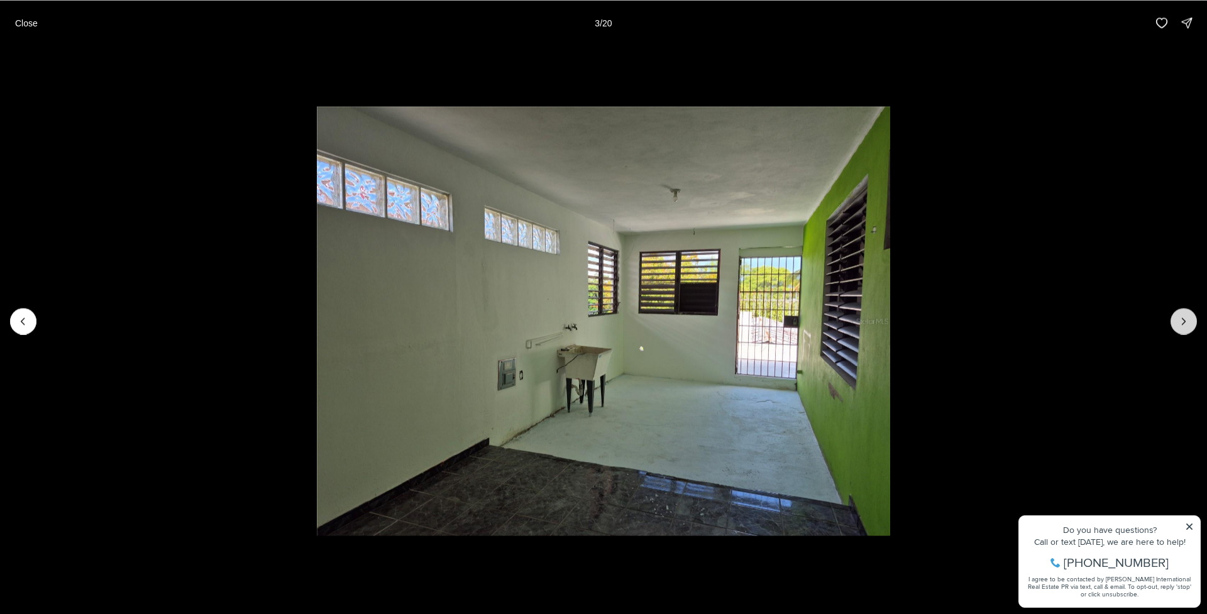
click at [1183, 326] on icon "Next slide" at bounding box center [1183, 321] width 13 height 13
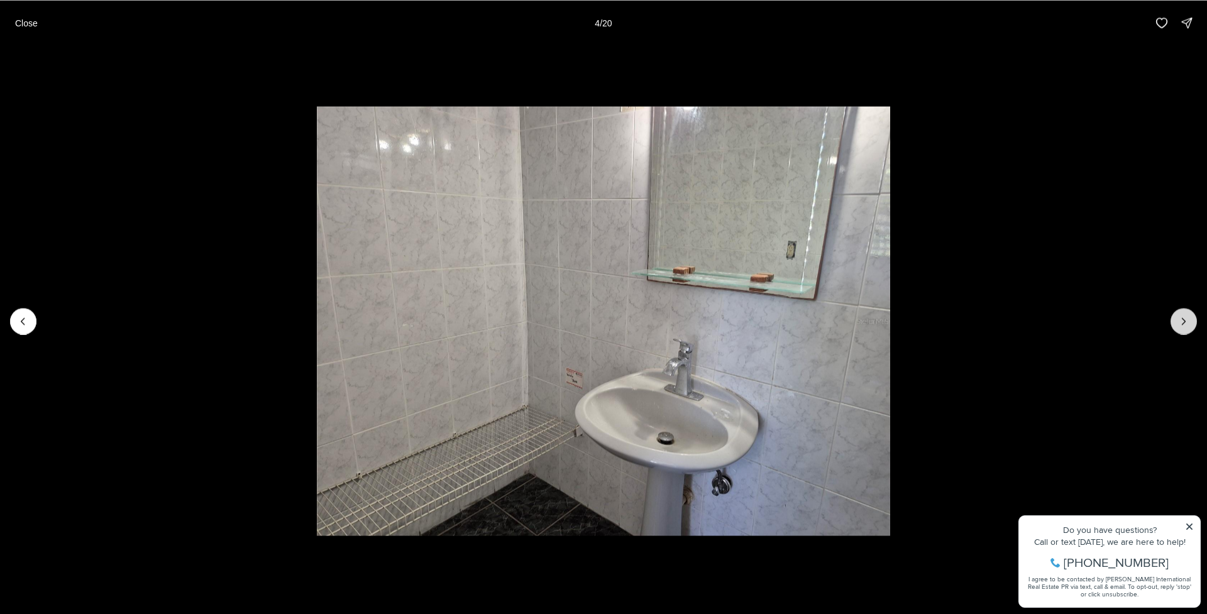
click at [1186, 324] on icon "Next slide" at bounding box center [1183, 321] width 13 height 13
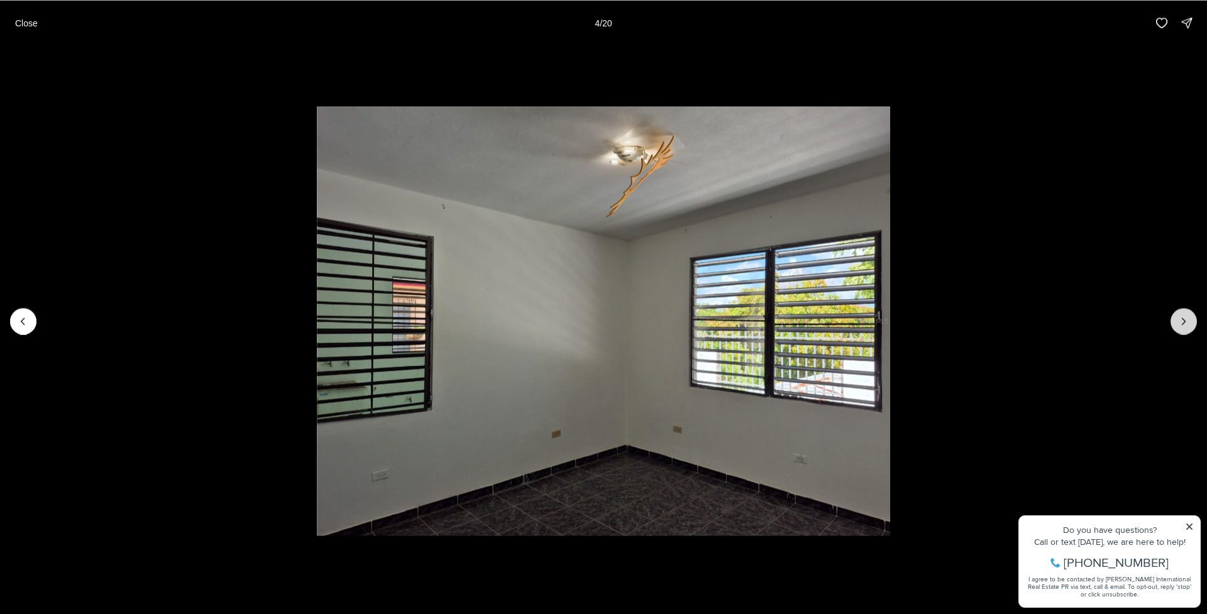
click at [1186, 324] on icon "Next slide" at bounding box center [1183, 321] width 13 height 13
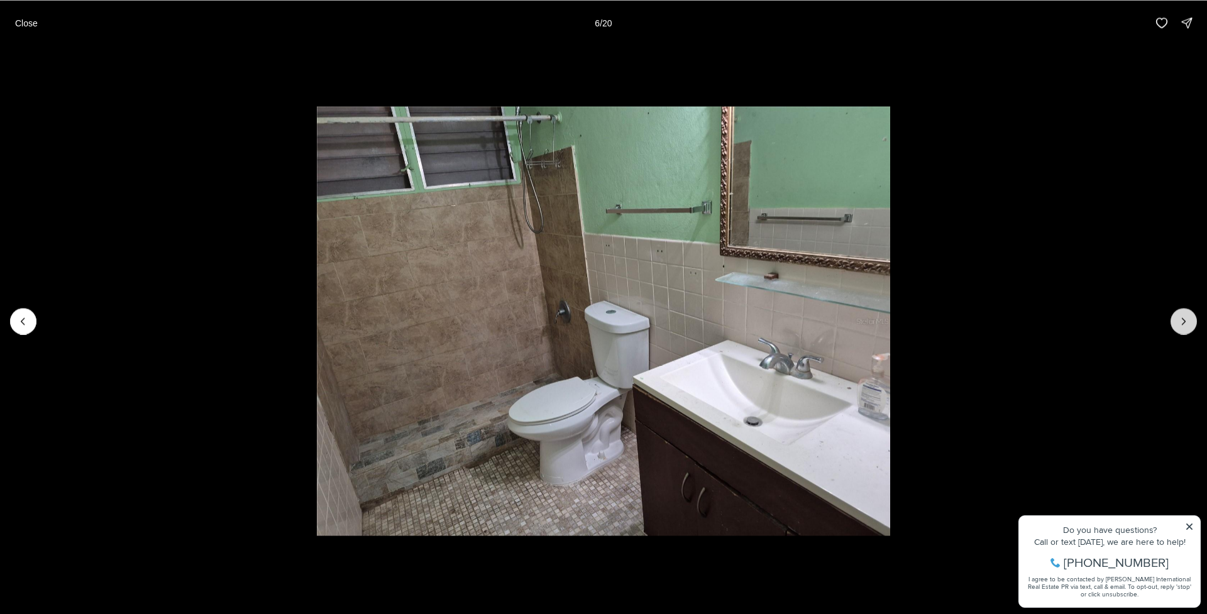
click at [1186, 324] on icon "Next slide" at bounding box center [1183, 321] width 13 height 13
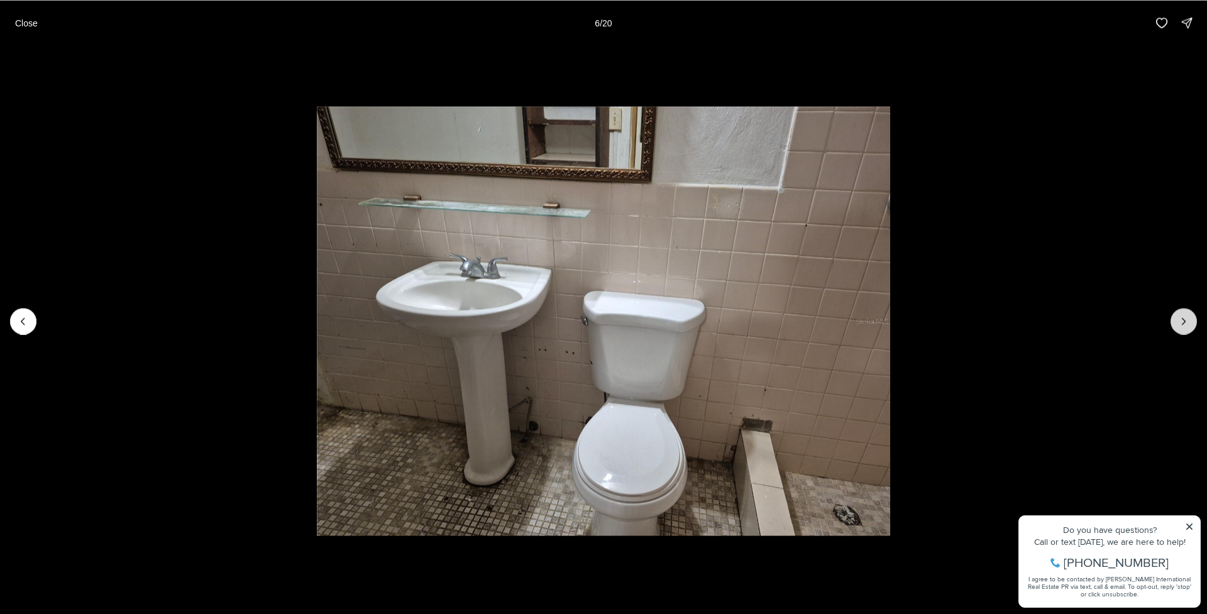
click at [1186, 324] on icon "Next slide" at bounding box center [1183, 321] width 13 height 13
